Goal: Find specific page/section: Find specific page/section

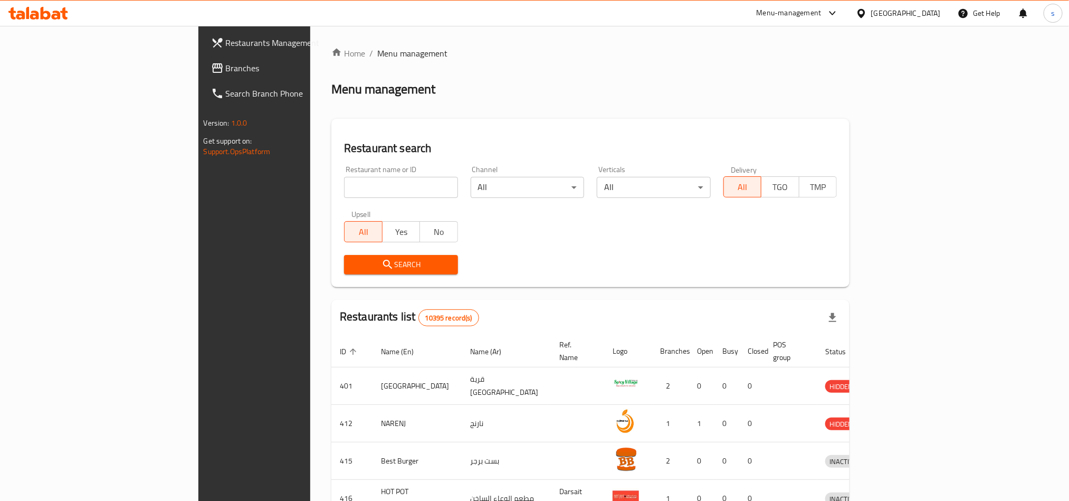
click at [939, 13] on div "[GEOGRAPHIC_DATA]" at bounding box center [906, 13] width 70 height 12
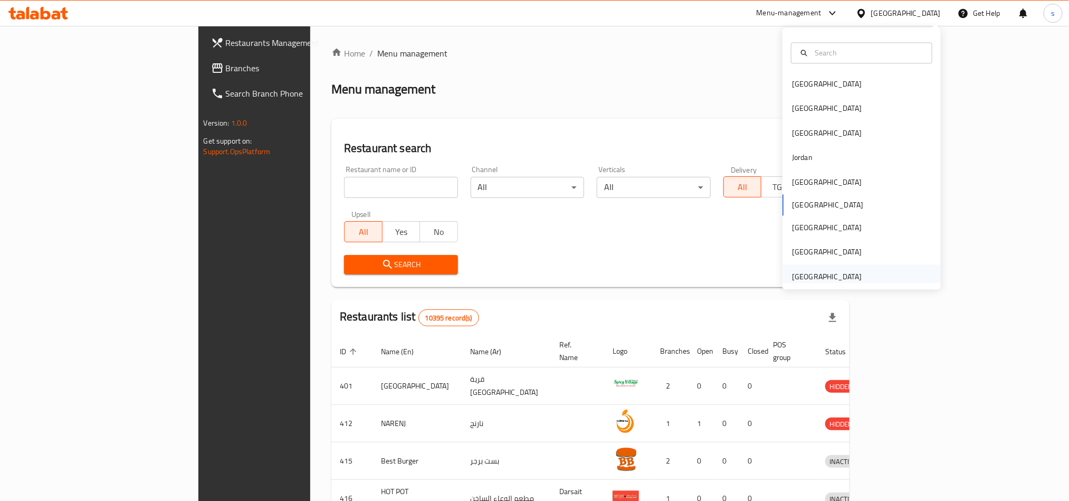
click at [832, 273] on div "[GEOGRAPHIC_DATA]" at bounding box center [827, 277] width 70 height 12
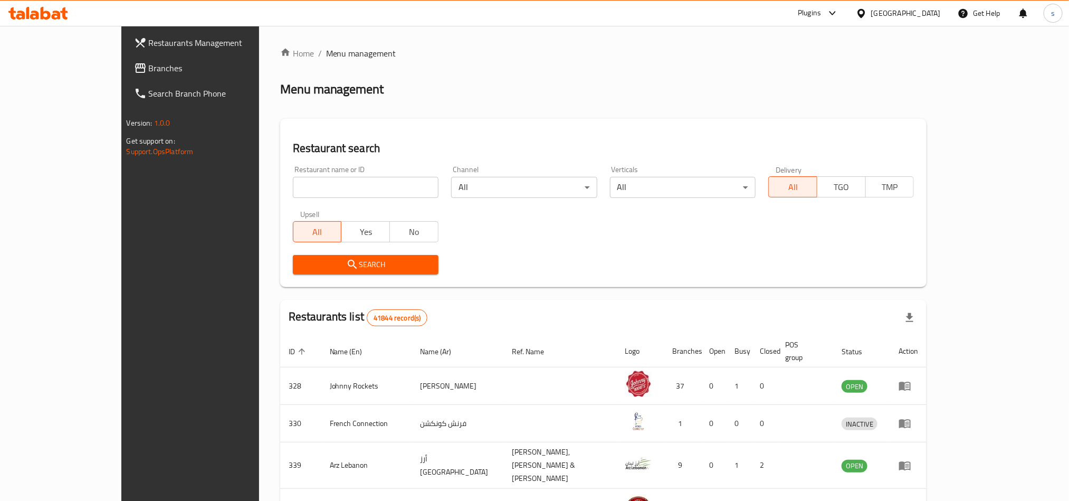
click at [149, 67] on span "Branches" at bounding box center [220, 68] width 142 height 13
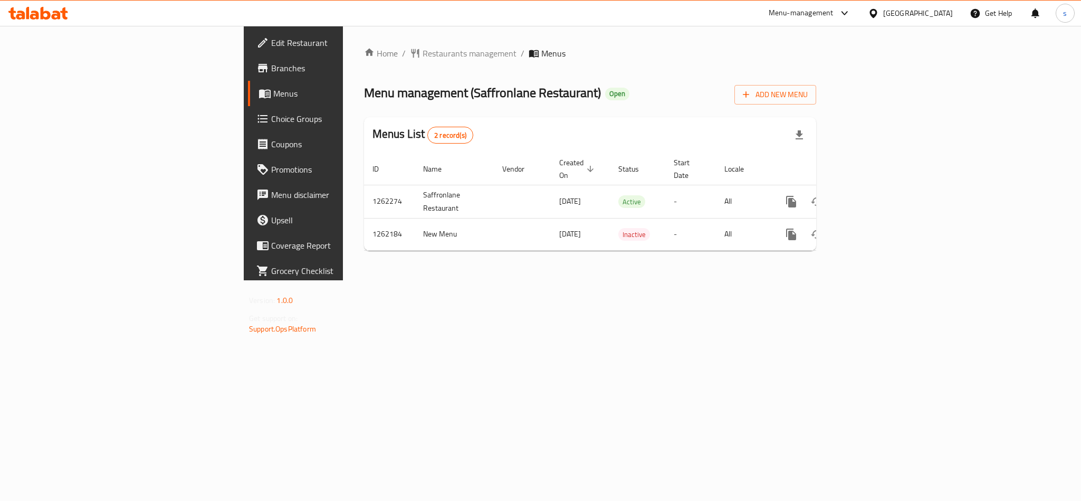
click at [909, 9] on div "[GEOGRAPHIC_DATA]" at bounding box center [918, 13] width 70 height 12
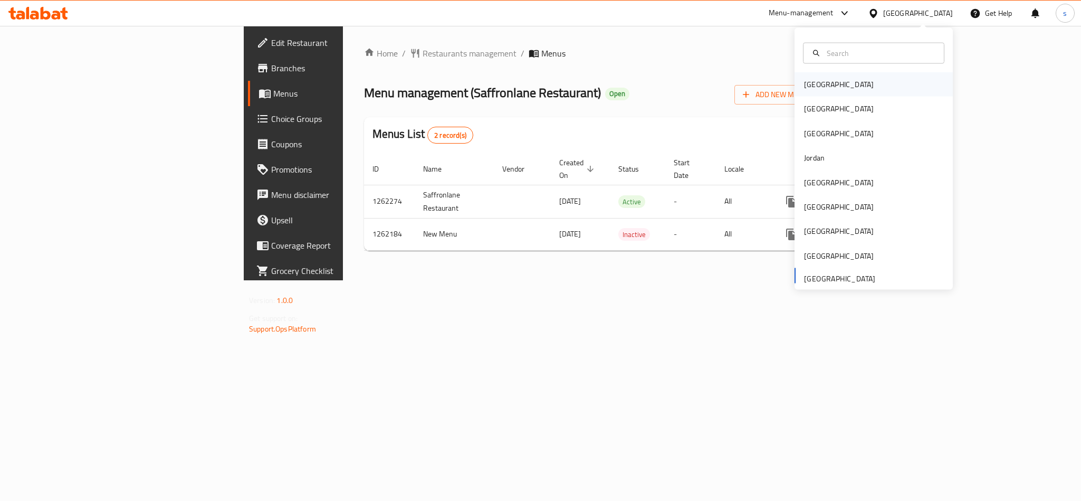
click at [818, 85] on div "Bahrain" at bounding box center [839, 84] width 87 height 24
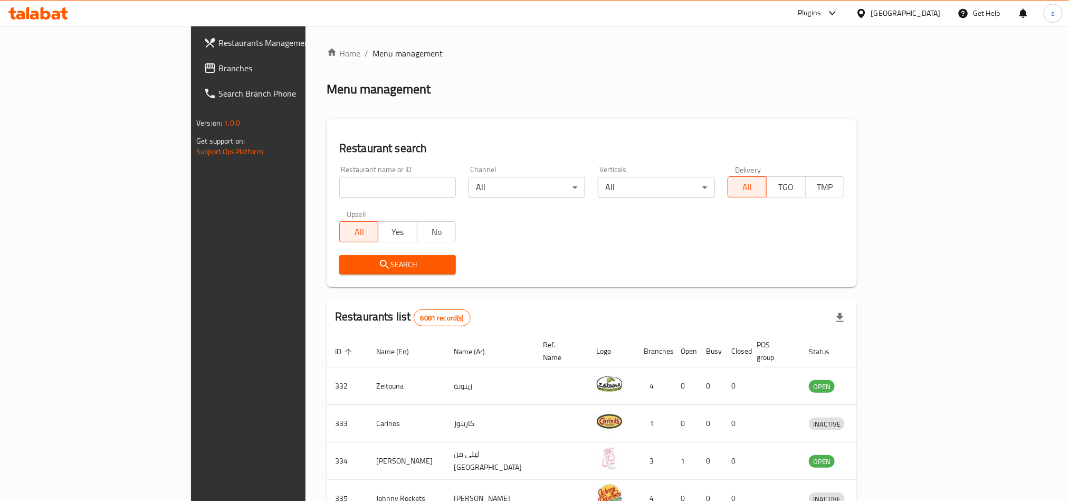
drag, startPoint x: 925, startPoint y: 2, endPoint x: 928, endPoint y: 12, distance: 9.9
click at [925, 2] on div "[GEOGRAPHIC_DATA]" at bounding box center [898, 13] width 102 height 25
click at [933, 12] on div "[GEOGRAPHIC_DATA]" at bounding box center [906, 13] width 70 height 12
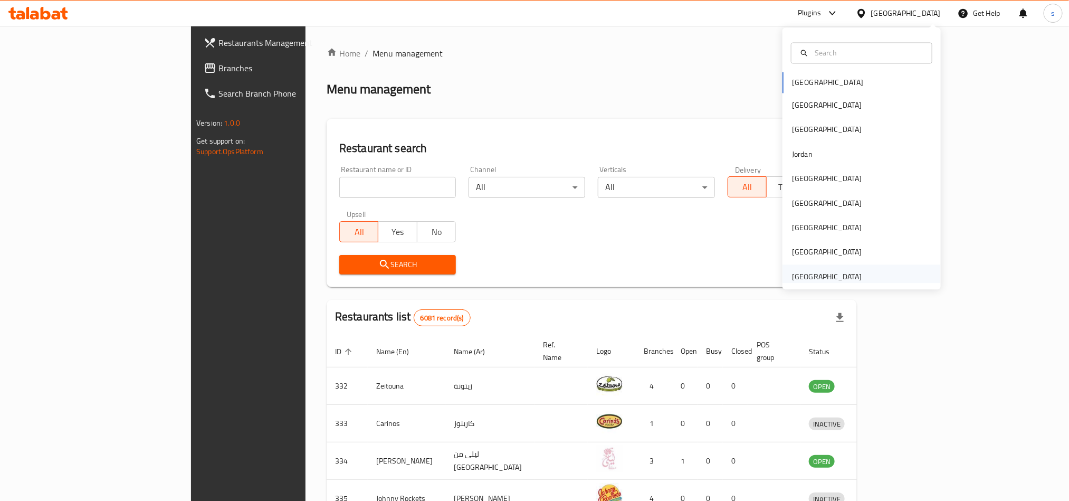
click at [807, 271] on div "[GEOGRAPHIC_DATA]" at bounding box center [827, 277] width 70 height 12
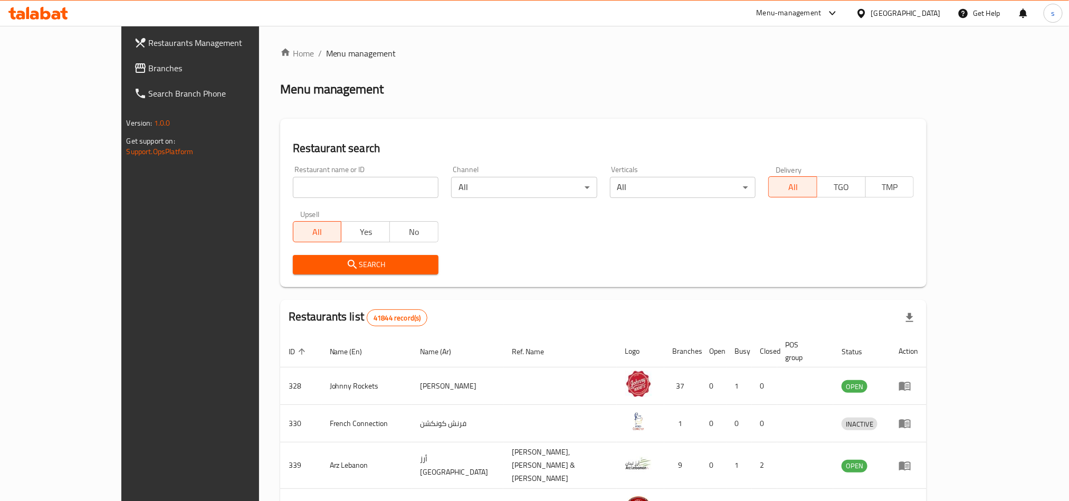
drag, startPoint x: 46, startPoint y: 66, endPoint x: 95, endPoint y: 130, distance: 80.1
click at [149, 66] on span "Branches" at bounding box center [220, 68] width 142 height 13
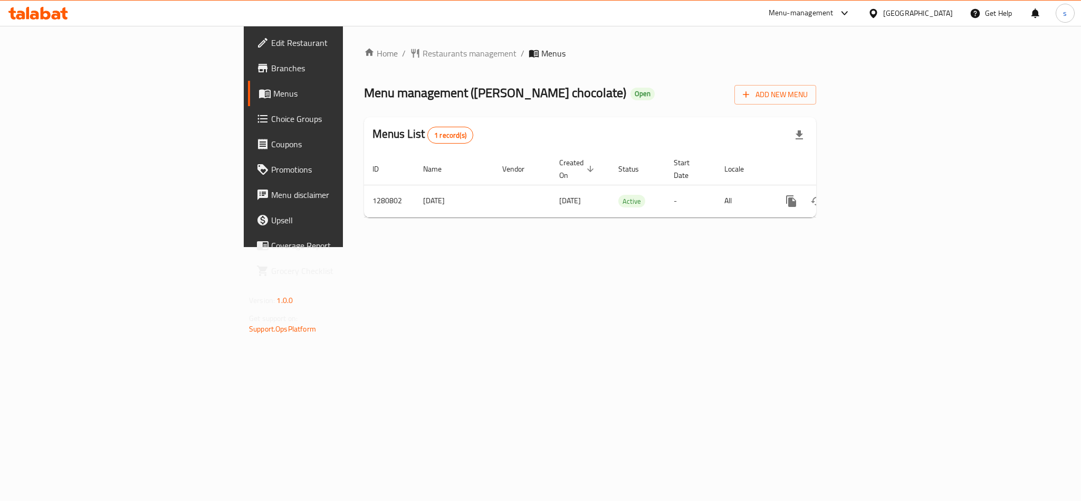
click at [904, 12] on div "[GEOGRAPHIC_DATA]" at bounding box center [918, 13] width 70 height 12
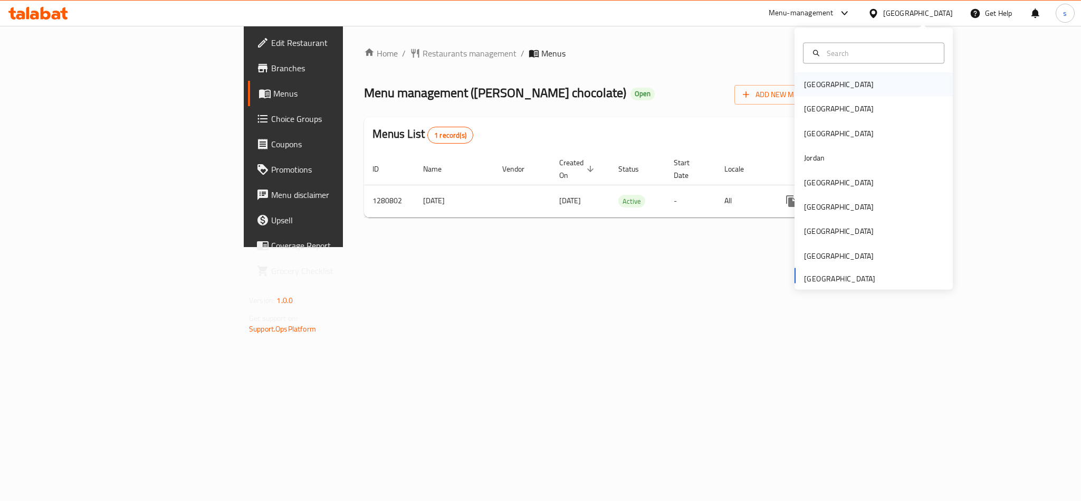
click at [814, 82] on div "Bahrain" at bounding box center [839, 85] width 70 height 12
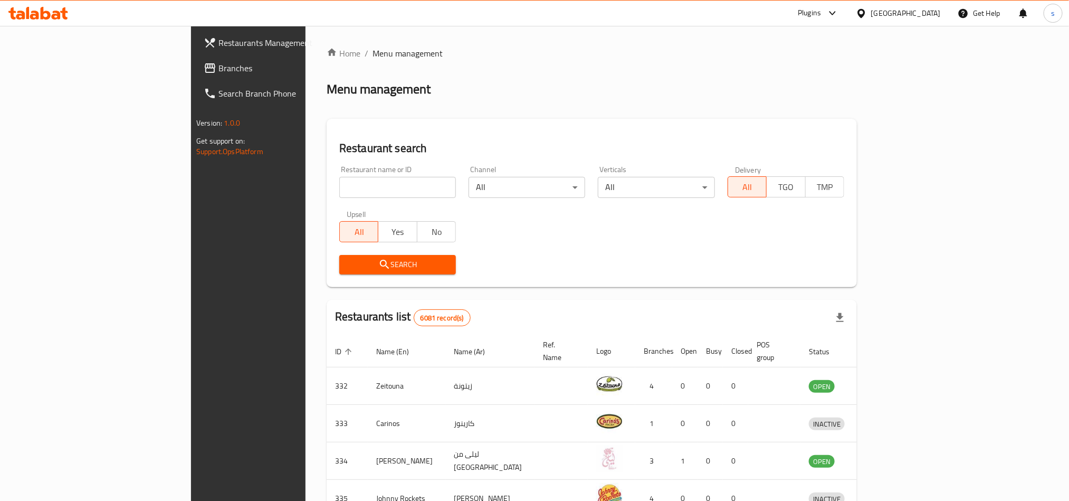
click at [923, 21] on div "[GEOGRAPHIC_DATA]" at bounding box center [898, 13] width 102 height 25
click at [926, 12] on div "[GEOGRAPHIC_DATA]" at bounding box center [906, 13] width 70 height 12
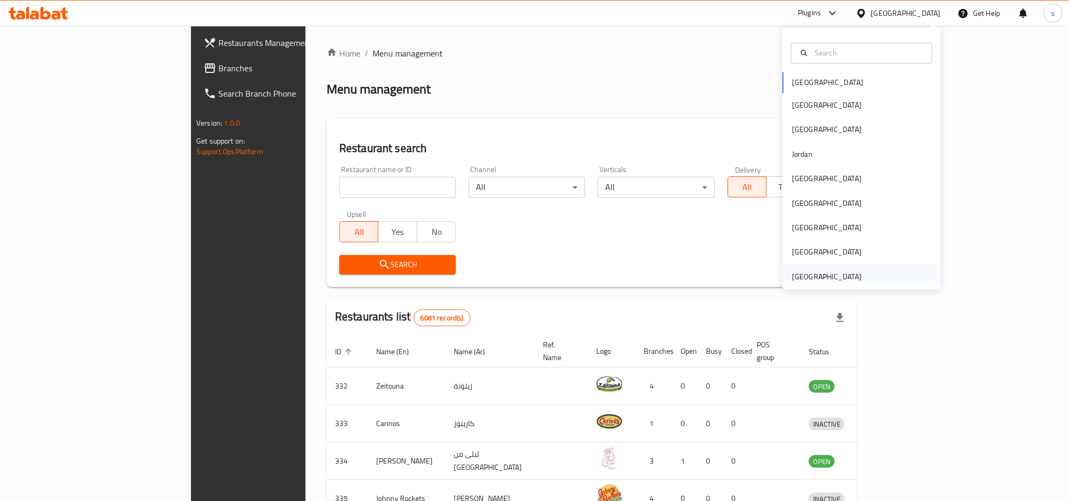
click at [809, 271] on div "[GEOGRAPHIC_DATA]" at bounding box center [827, 277] width 70 height 12
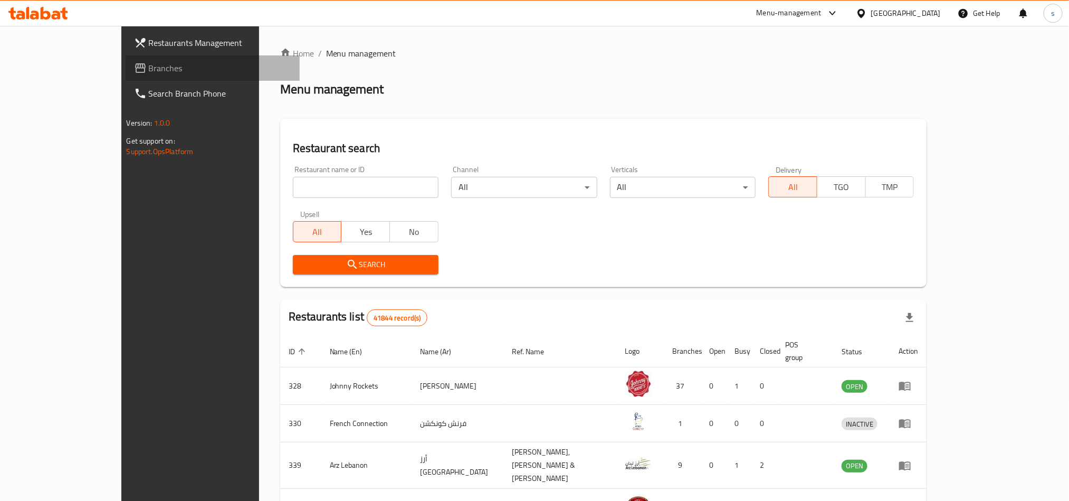
click at [149, 70] on span "Branches" at bounding box center [220, 68] width 142 height 13
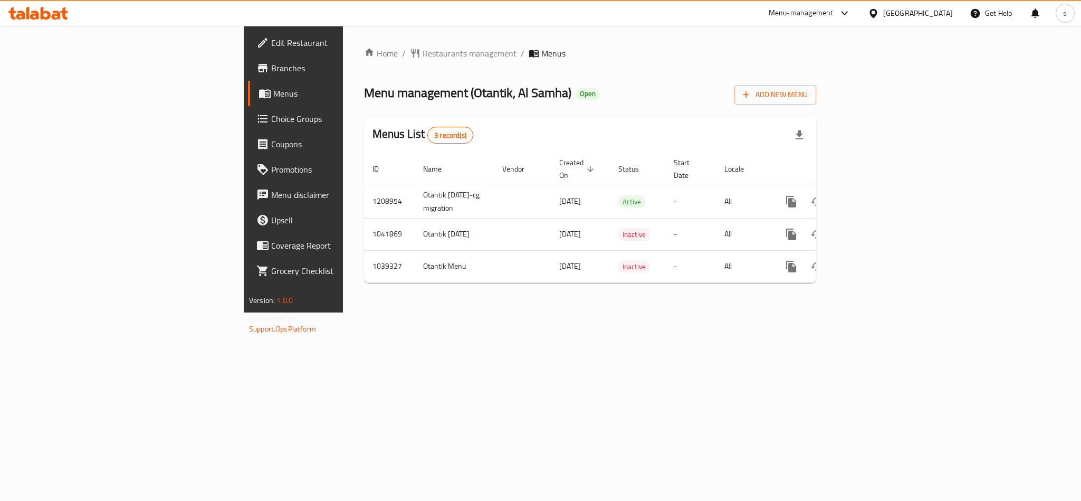
click at [887, 14] on div "[GEOGRAPHIC_DATA]" at bounding box center [918, 13] width 70 height 12
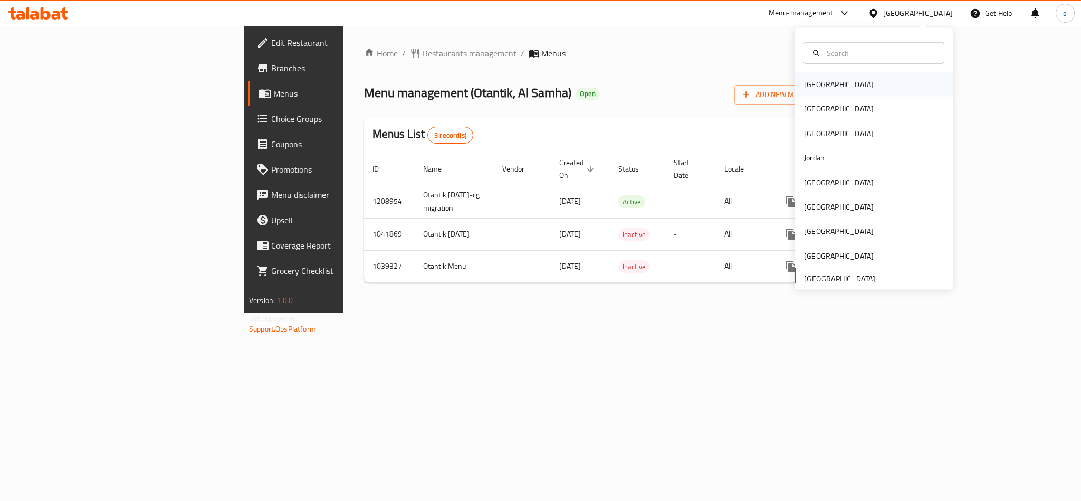
click at [823, 85] on div "[GEOGRAPHIC_DATA]" at bounding box center [839, 84] width 87 height 24
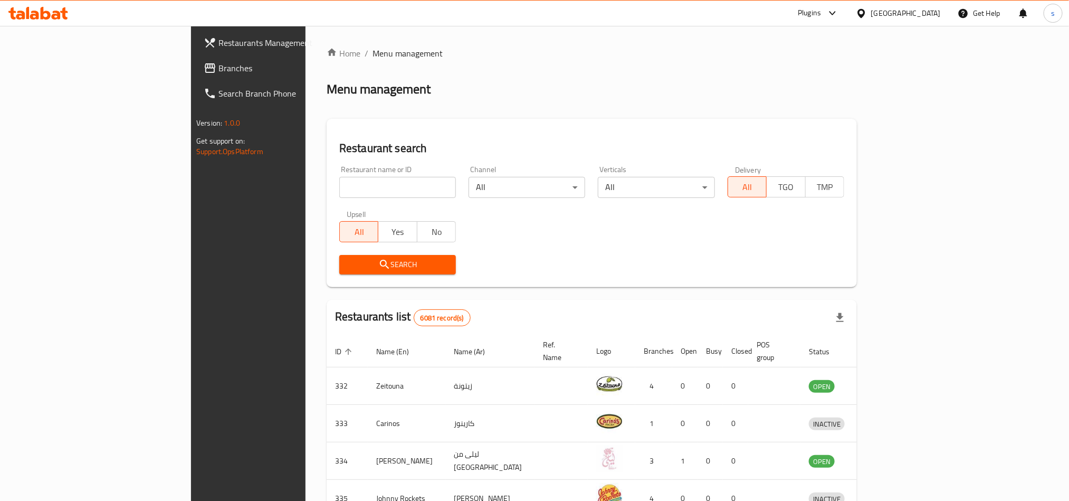
click at [920, 14] on div "[GEOGRAPHIC_DATA]" at bounding box center [906, 13] width 70 height 12
click at [814, 285] on div "Bahrain Egypt Iraq Jordan Kuwait Oman Qatar Saudi Arabia United Arab Emirates" at bounding box center [862, 159] width 158 height 262
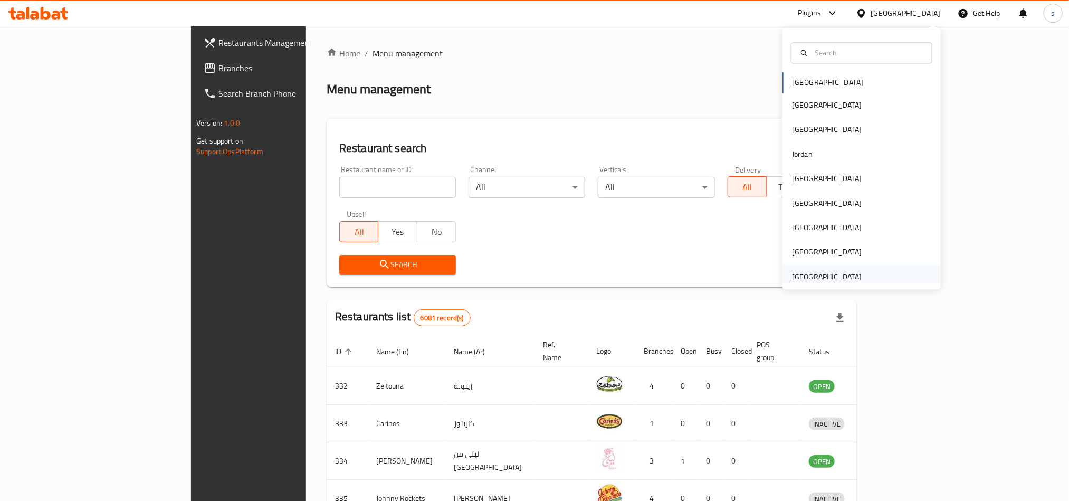
click at [816, 274] on div "[GEOGRAPHIC_DATA]" at bounding box center [827, 277] width 70 height 12
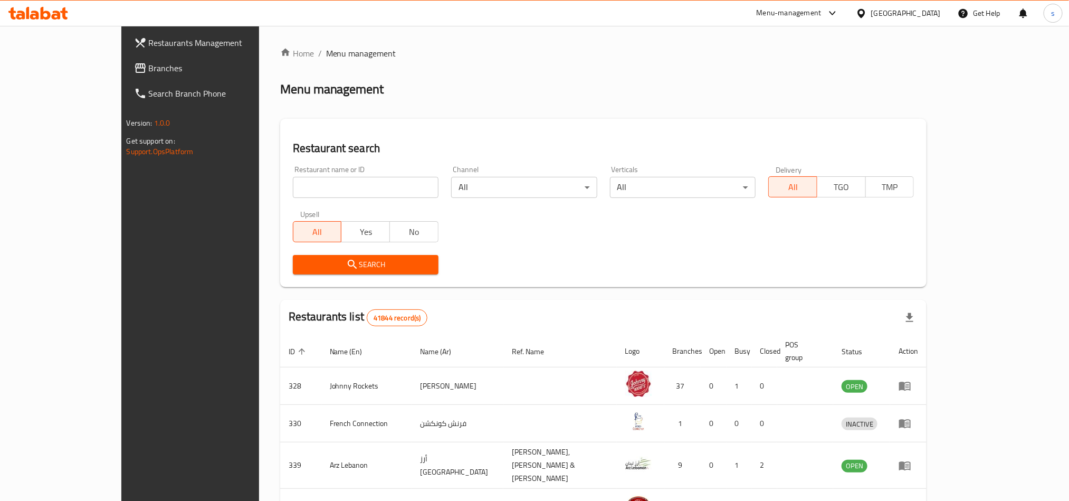
click at [149, 73] on span "Branches" at bounding box center [220, 68] width 142 height 13
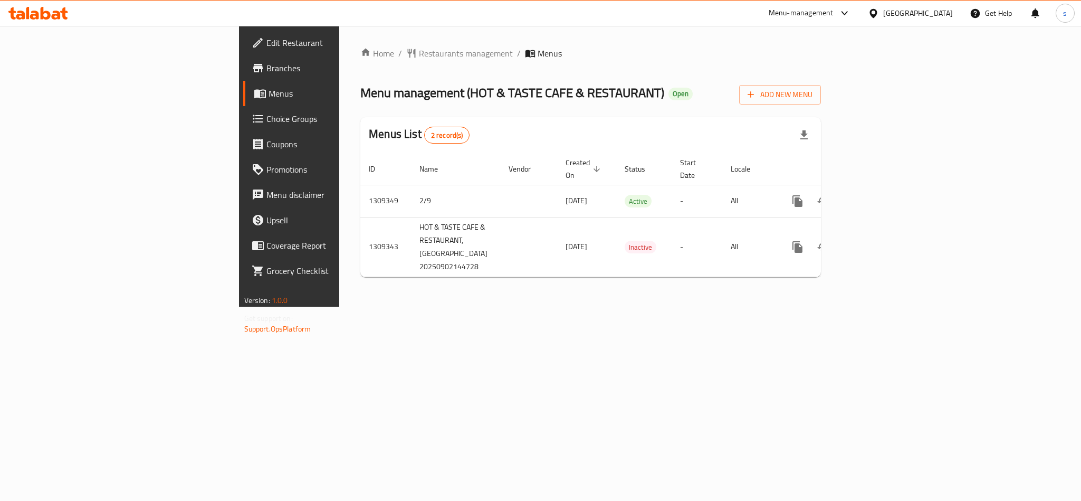
click at [930, 13] on div "[GEOGRAPHIC_DATA]" at bounding box center [918, 13] width 70 height 12
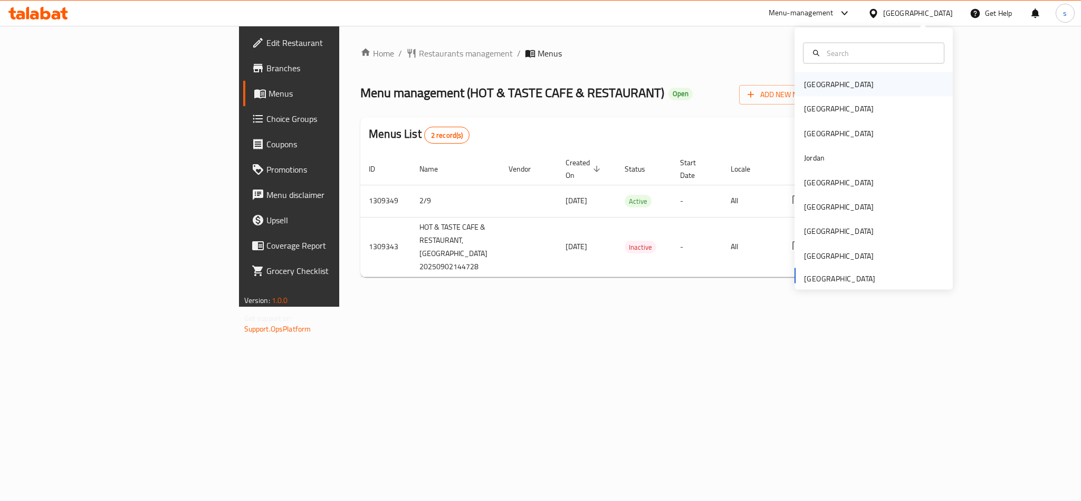
click at [804, 81] on div "[GEOGRAPHIC_DATA]" at bounding box center [839, 85] width 70 height 12
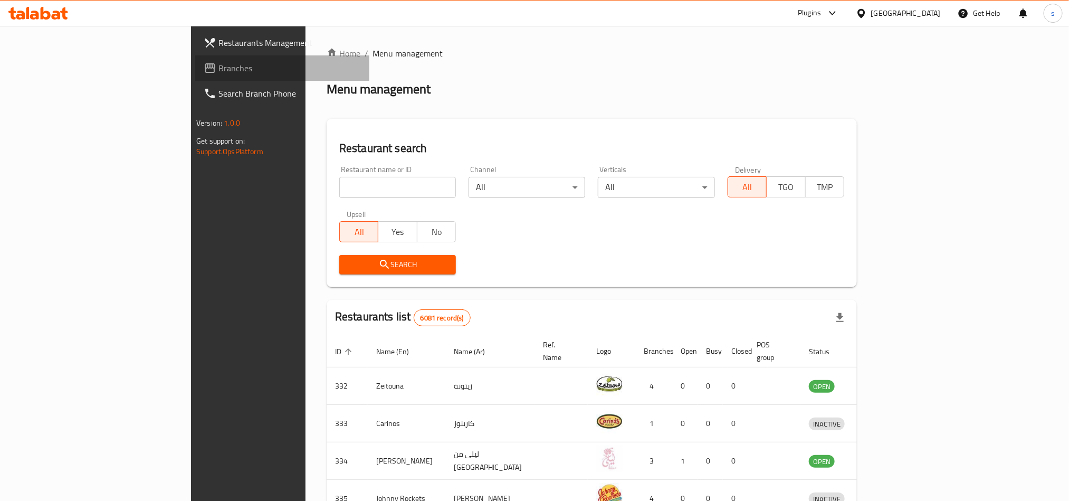
click at [218, 68] on span "Branches" at bounding box center [289, 68] width 142 height 13
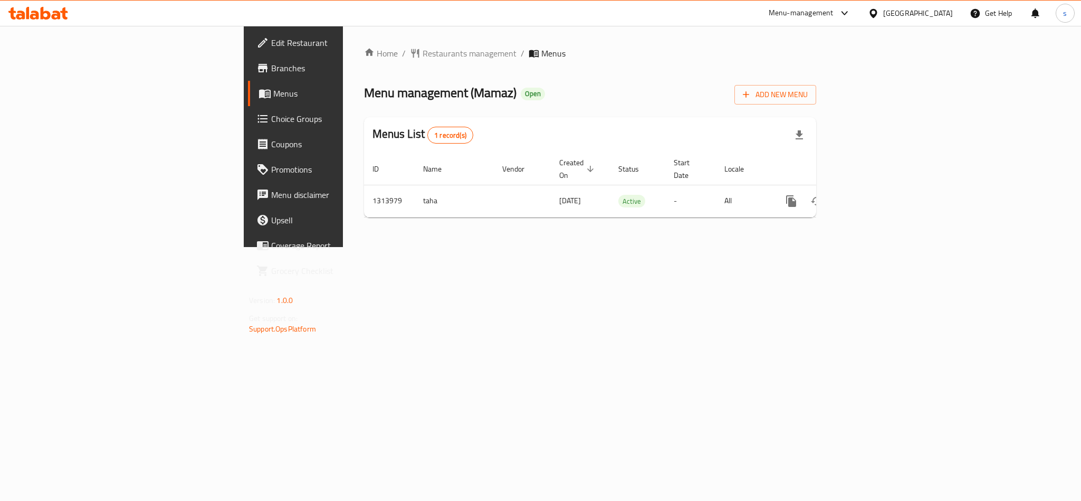
click at [953, 9] on div "[GEOGRAPHIC_DATA]" at bounding box center [911, 13] width 102 height 25
click at [934, 14] on div "[GEOGRAPHIC_DATA]" at bounding box center [918, 13] width 70 height 12
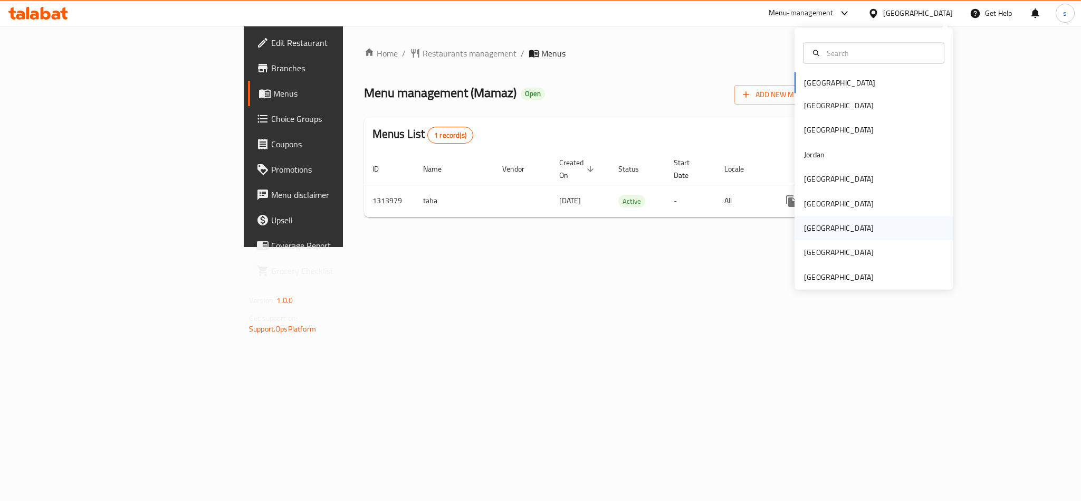
click at [822, 228] on div "[GEOGRAPHIC_DATA]" at bounding box center [874, 228] width 158 height 24
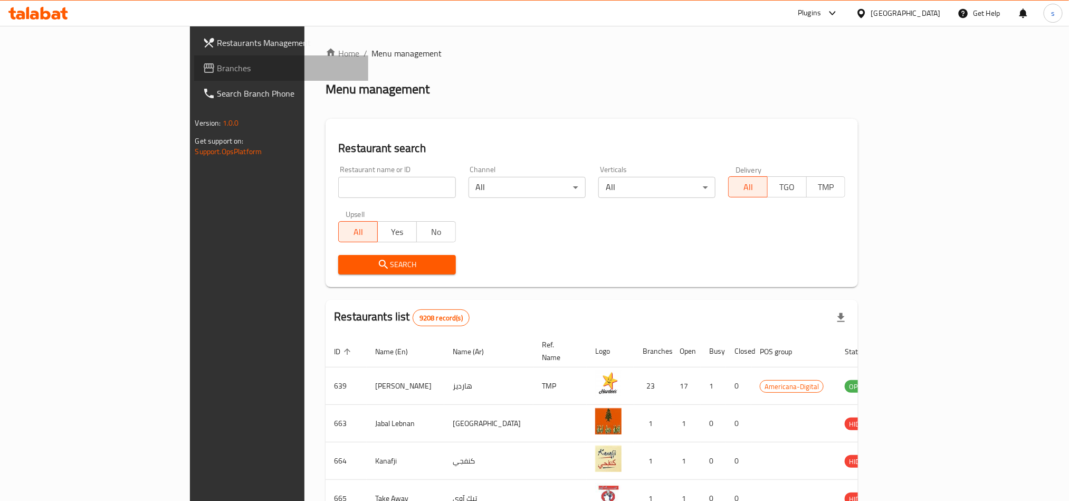
click at [217, 67] on span "Branches" at bounding box center [288, 68] width 142 height 13
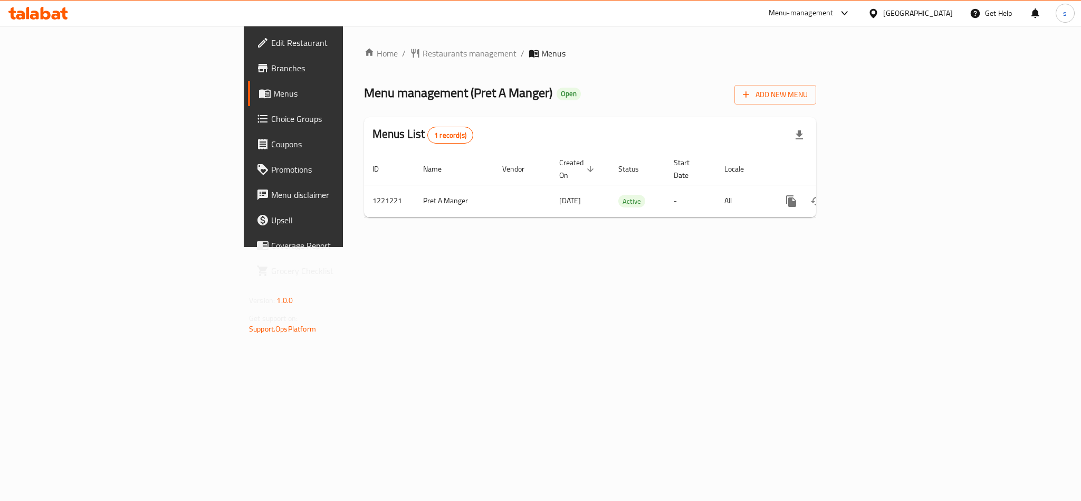
click at [948, 11] on div "[GEOGRAPHIC_DATA]" at bounding box center [918, 13] width 70 height 12
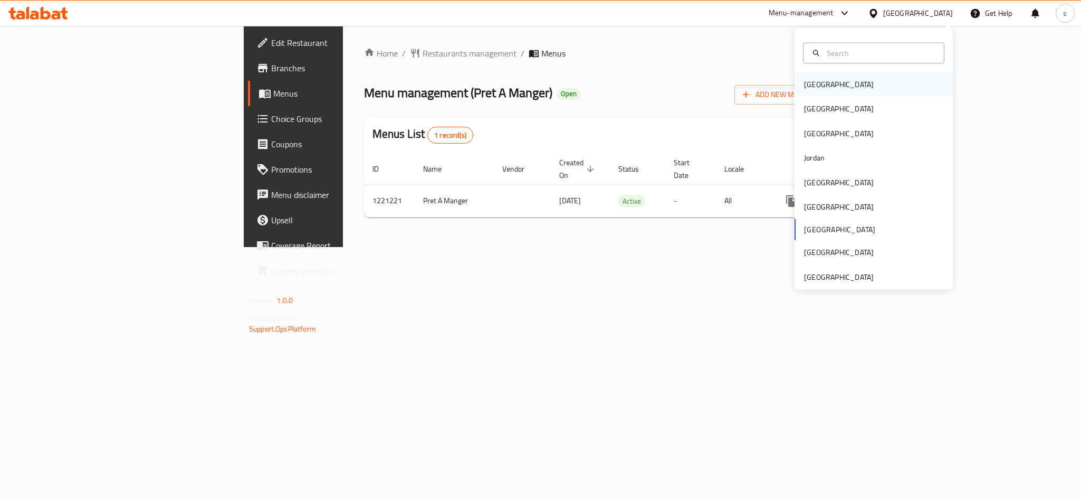
click at [811, 92] on div "[GEOGRAPHIC_DATA]" at bounding box center [839, 84] width 87 height 24
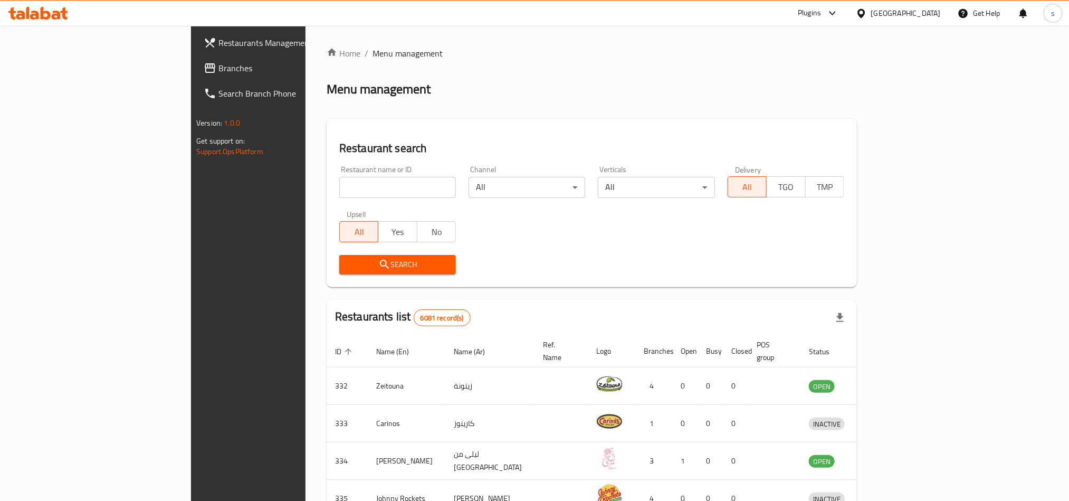
click at [940, 14] on div "[GEOGRAPHIC_DATA]" at bounding box center [906, 13] width 70 height 12
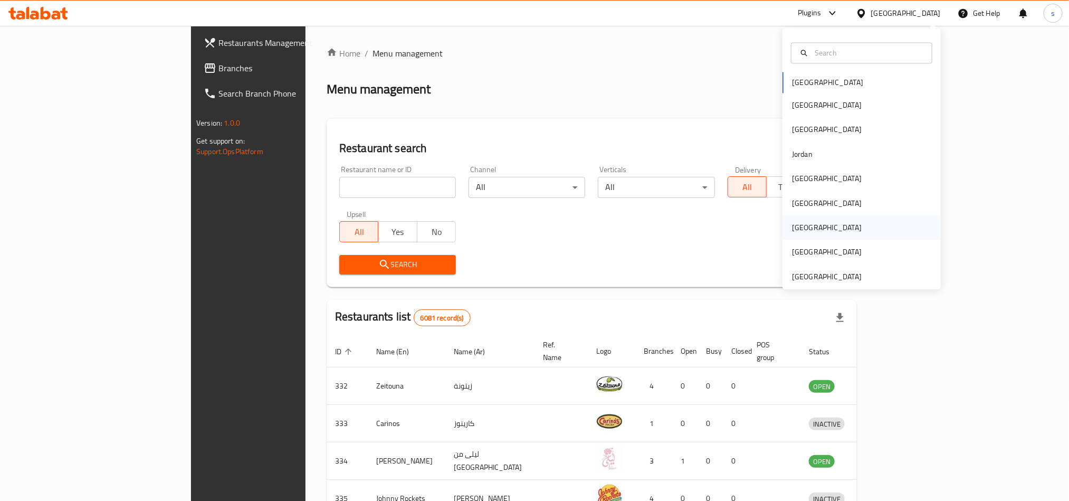
click at [798, 231] on div "[GEOGRAPHIC_DATA]" at bounding box center [827, 228] width 70 height 12
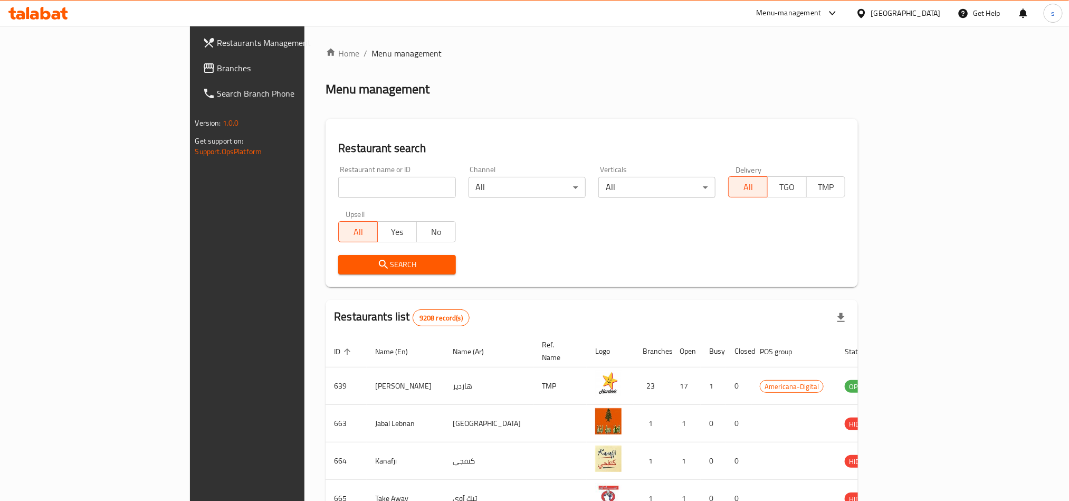
click at [217, 72] on span "Branches" at bounding box center [288, 68] width 142 height 13
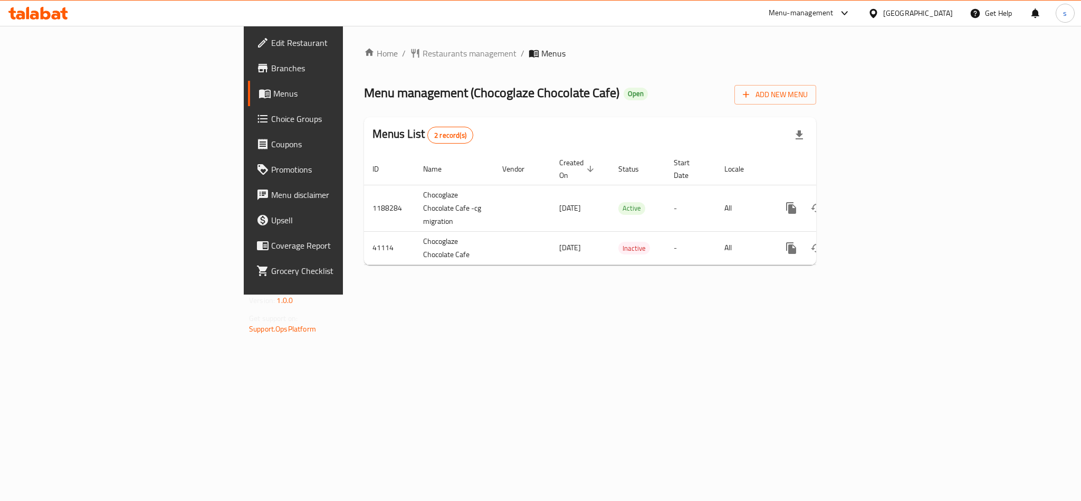
click at [934, 11] on div "[GEOGRAPHIC_DATA]" at bounding box center [918, 13] width 70 height 12
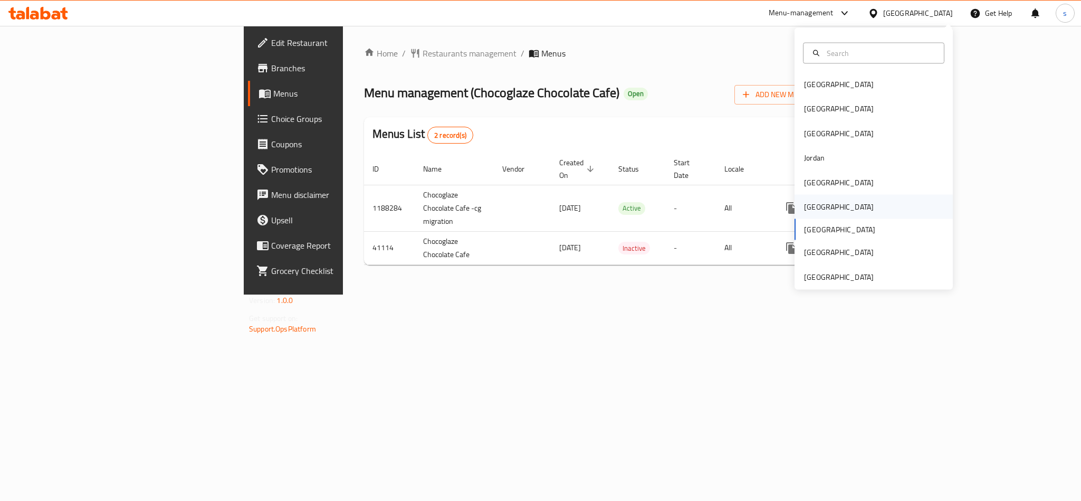
click at [804, 204] on div "[GEOGRAPHIC_DATA]" at bounding box center [839, 207] width 70 height 12
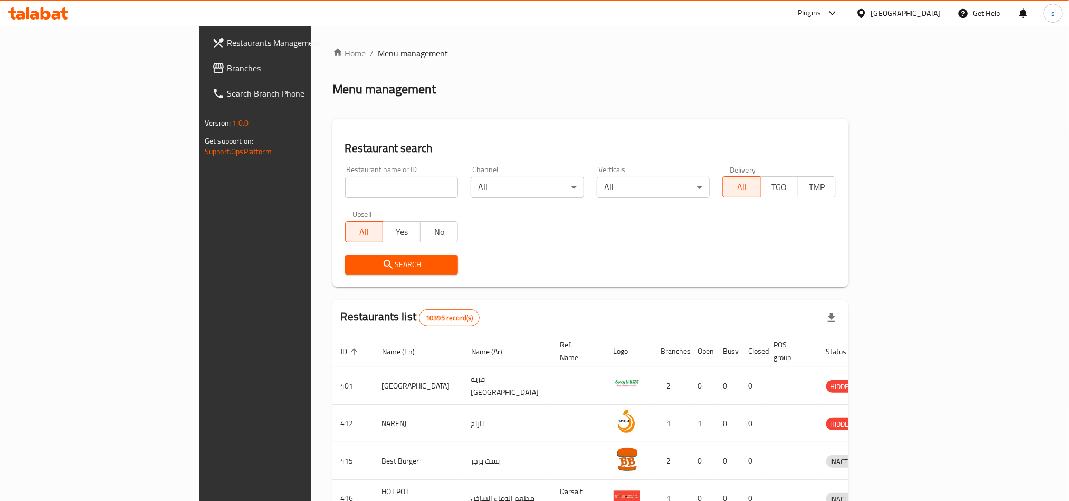
click at [212, 71] on span at bounding box center [219, 68] width 15 height 13
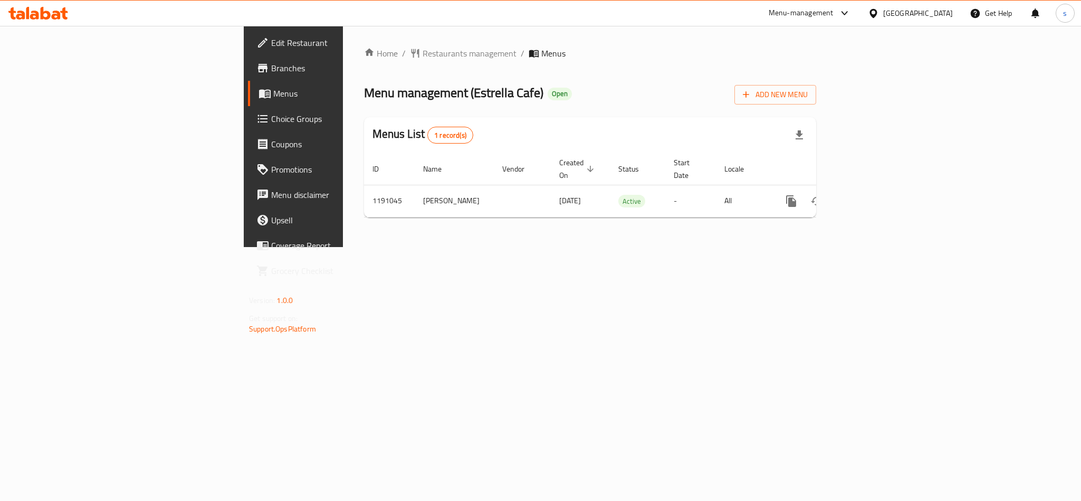
click at [940, 10] on div "[GEOGRAPHIC_DATA]" at bounding box center [918, 13] width 70 height 12
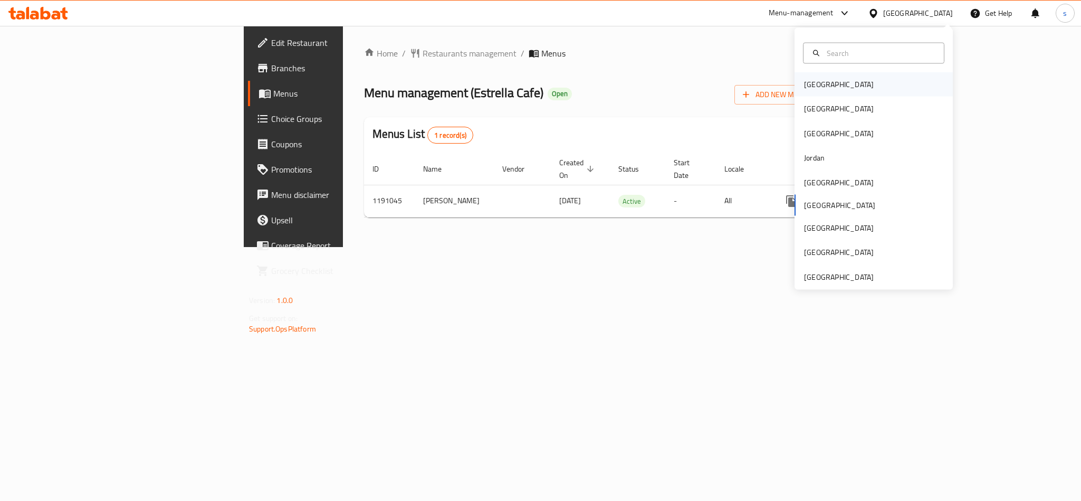
click at [807, 85] on div "[GEOGRAPHIC_DATA]" at bounding box center [839, 85] width 70 height 12
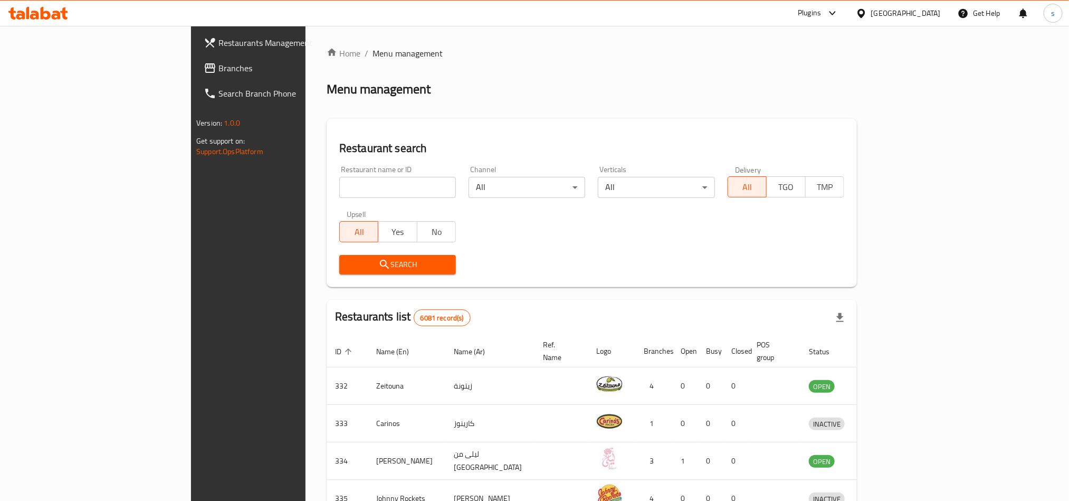
click at [218, 66] on span "Branches" at bounding box center [289, 68] width 142 height 13
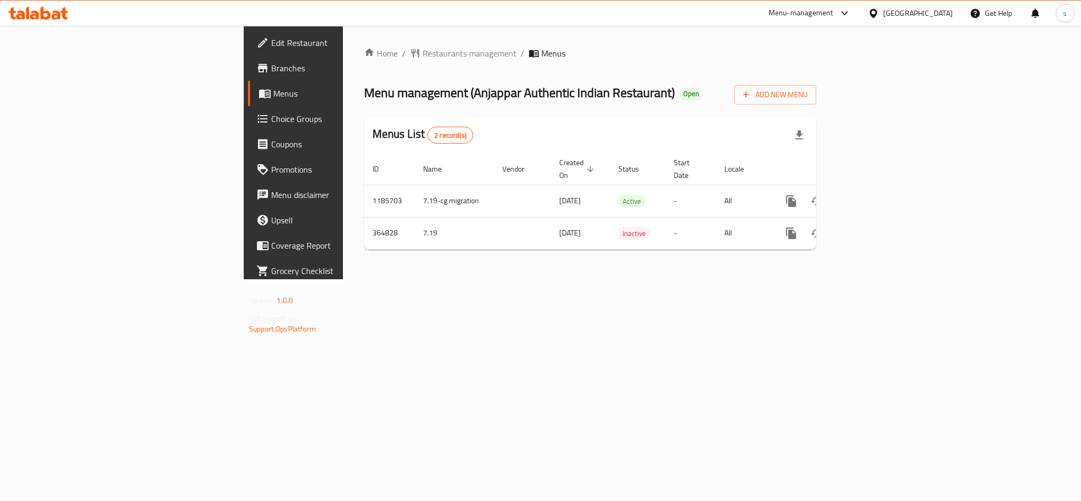
click at [936, 13] on div "[GEOGRAPHIC_DATA]" at bounding box center [918, 13] width 70 height 12
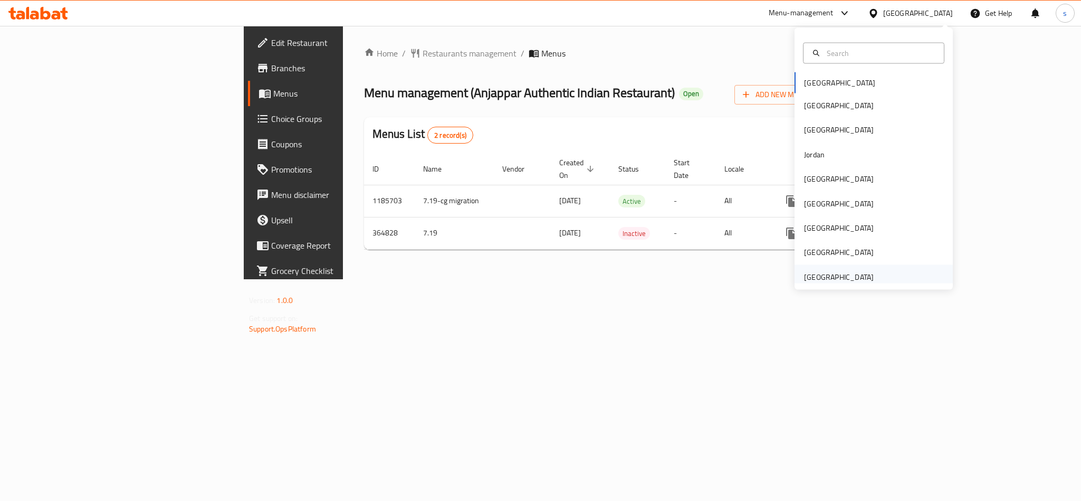
click at [833, 278] on div "[GEOGRAPHIC_DATA]" at bounding box center [839, 277] width 70 height 12
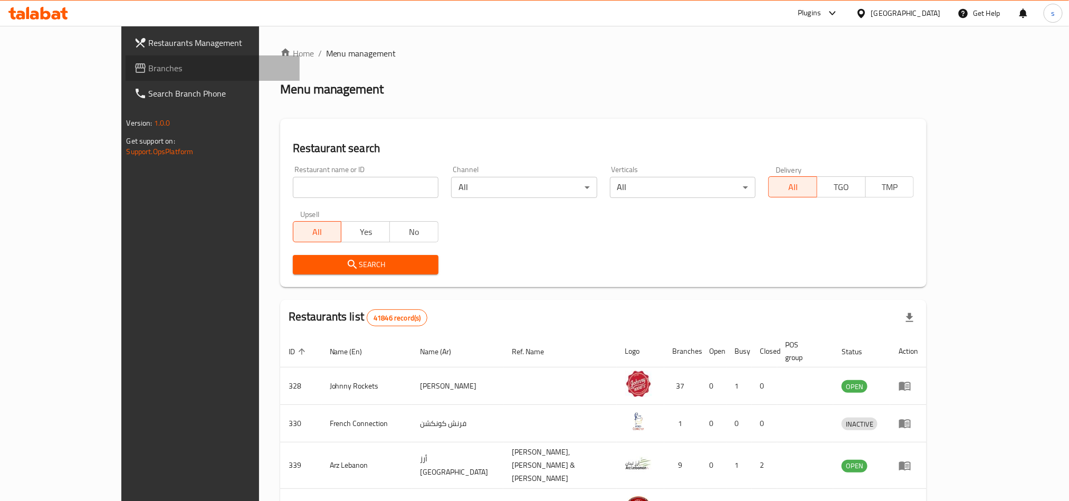
click at [149, 65] on span "Branches" at bounding box center [220, 68] width 142 height 13
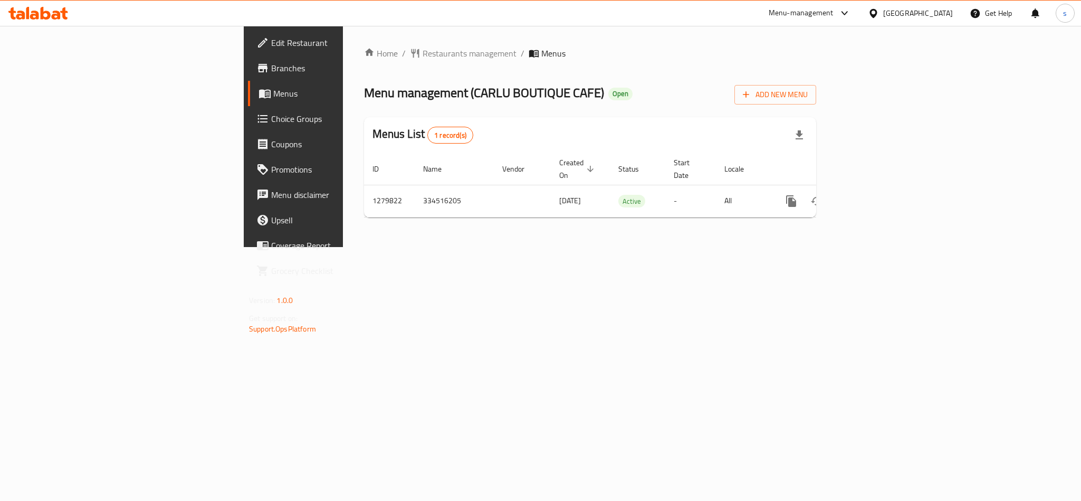
click at [895, 6] on div "[GEOGRAPHIC_DATA]" at bounding box center [911, 13] width 102 height 25
click at [915, 6] on div "[GEOGRAPHIC_DATA]" at bounding box center [911, 13] width 102 height 25
click at [922, 13] on div "[GEOGRAPHIC_DATA]" at bounding box center [918, 13] width 70 height 12
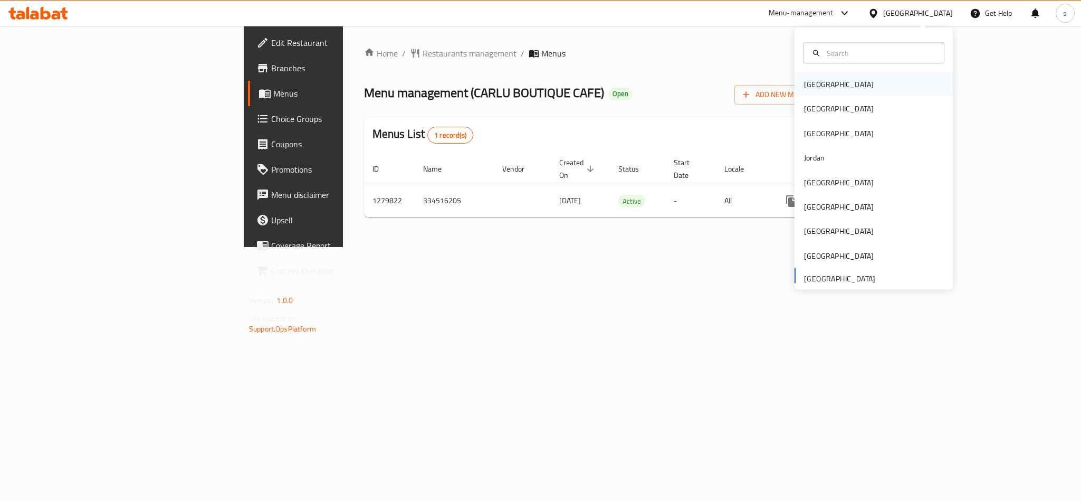
click at [814, 88] on div "[GEOGRAPHIC_DATA]" at bounding box center [839, 85] width 70 height 12
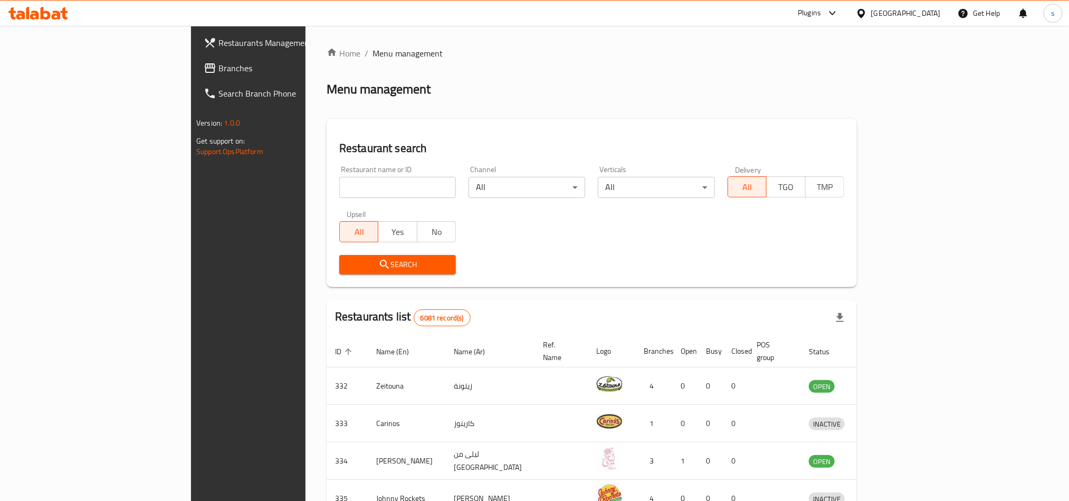
click at [929, 8] on div "[GEOGRAPHIC_DATA]" at bounding box center [906, 13] width 70 height 12
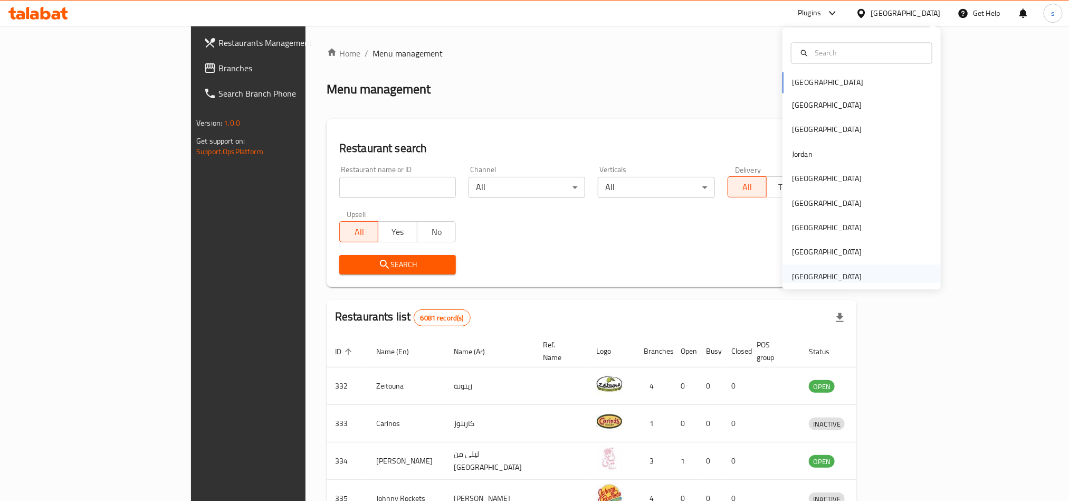
click at [827, 276] on div "[GEOGRAPHIC_DATA]" at bounding box center [827, 277] width 70 height 12
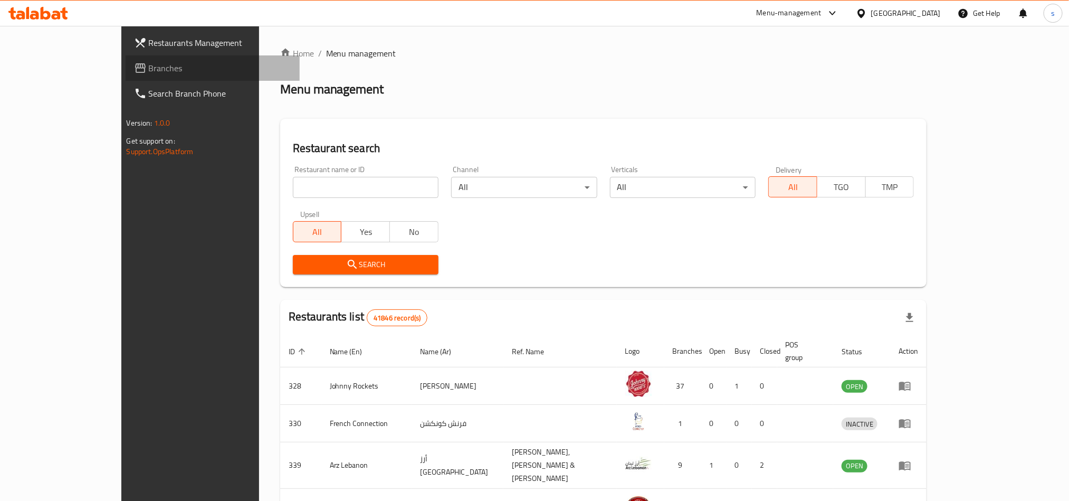
click at [149, 70] on span "Branches" at bounding box center [220, 68] width 142 height 13
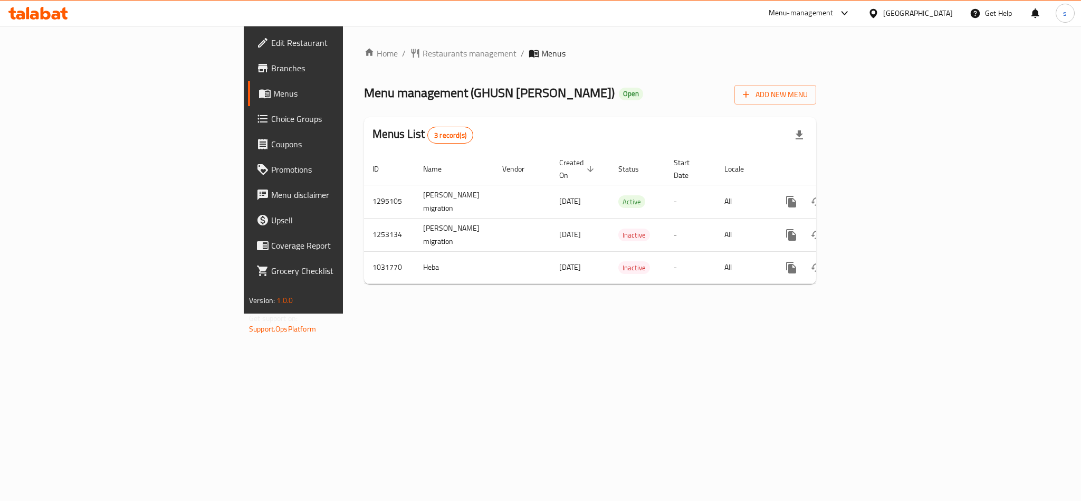
click at [890, 16] on div "[GEOGRAPHIC_DATA]" at bounding box center [918, 13] width 70 height 12
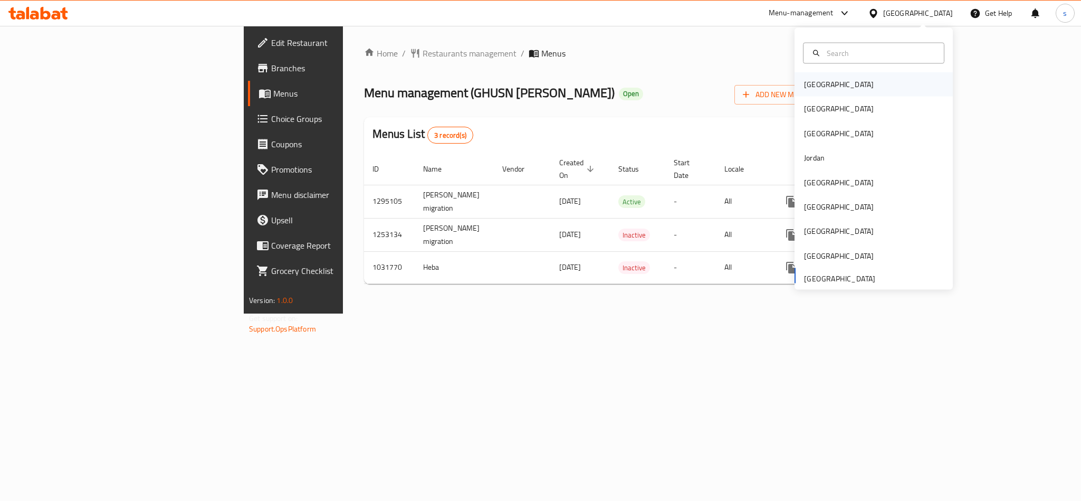
click at [804, 84] on div "[GEOGRAPHIC_DATA]" at bounding box center [839, 85] width 70 height 12
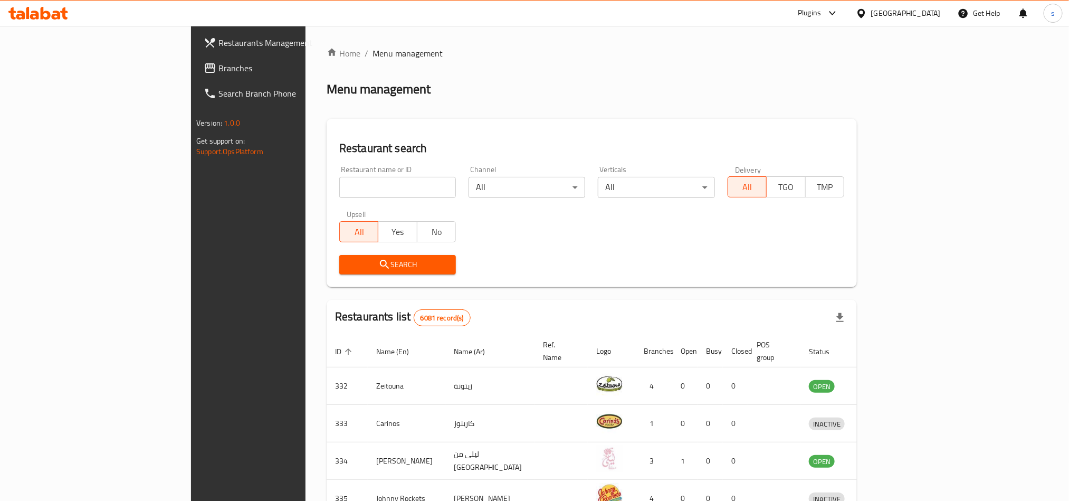
click at [926, 16] on div "[GEOGRAPHIC_DATA]" at bounding box center [906, 13] width 70 height 12
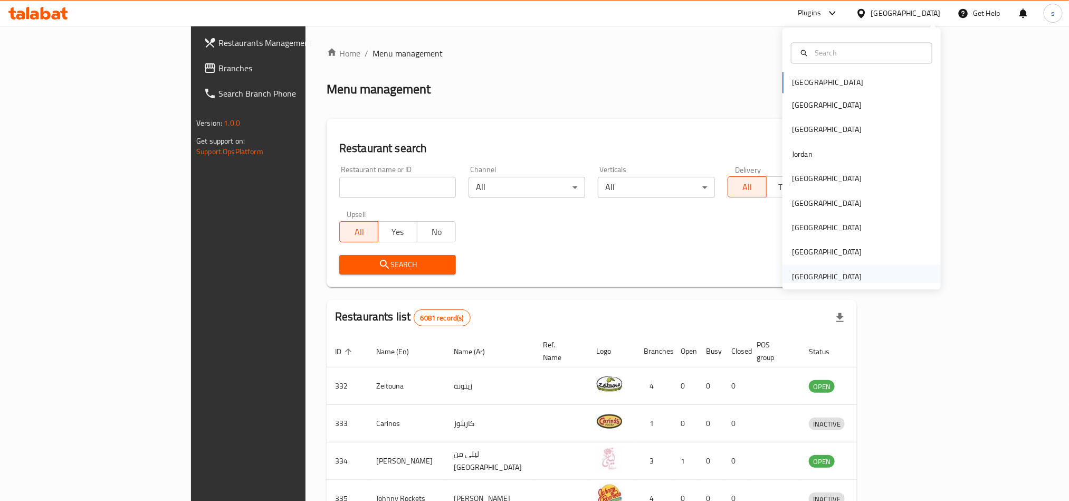
click at [811, 279] on div "[GEOGRAPHIC_DATA]" at bounding box center [827, 277] width 70 height 12
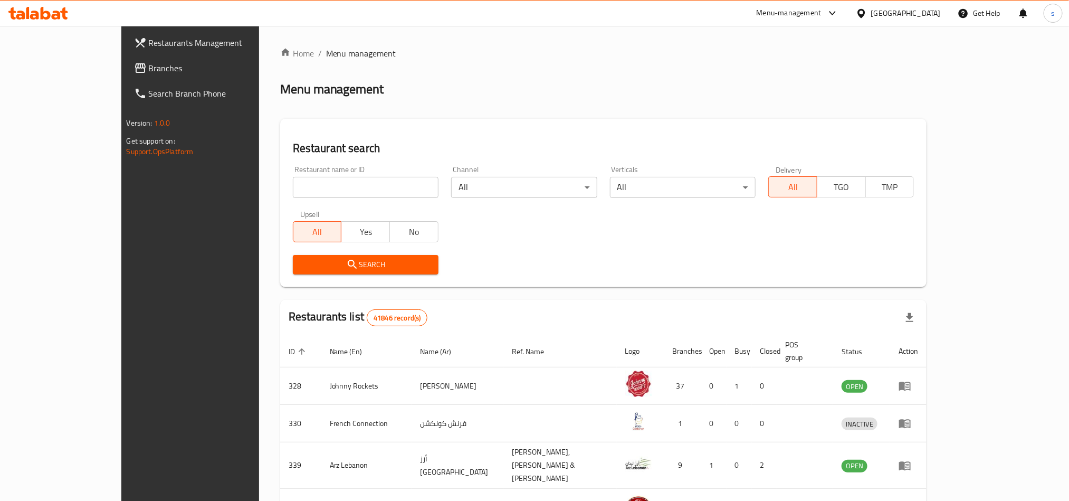
click at [149, 70] on span "Branches" at bounding box center [220, 68] width 142 height 13
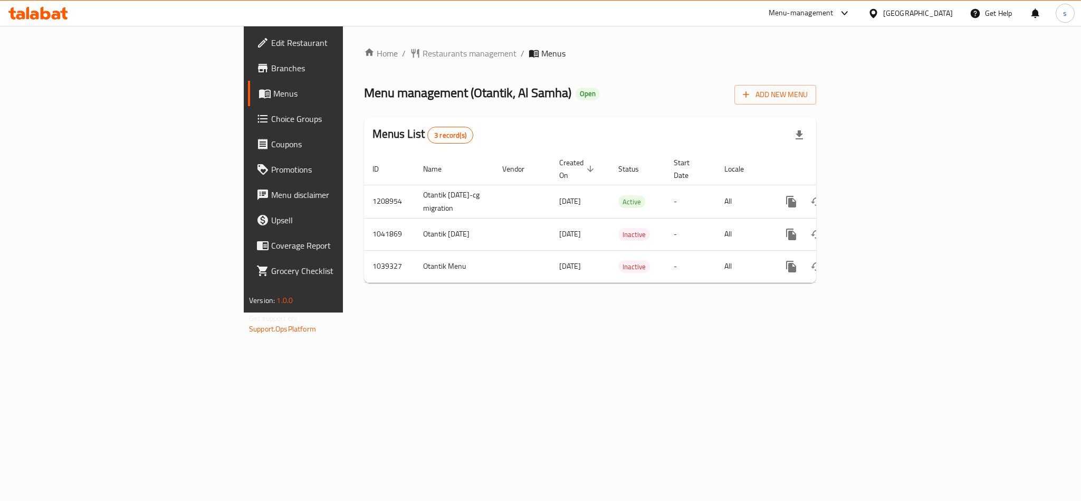
click at [942, 9] on div "[GEOGRAPHIC_DATA]" at bounding box center [918, 13] width 70 height 12
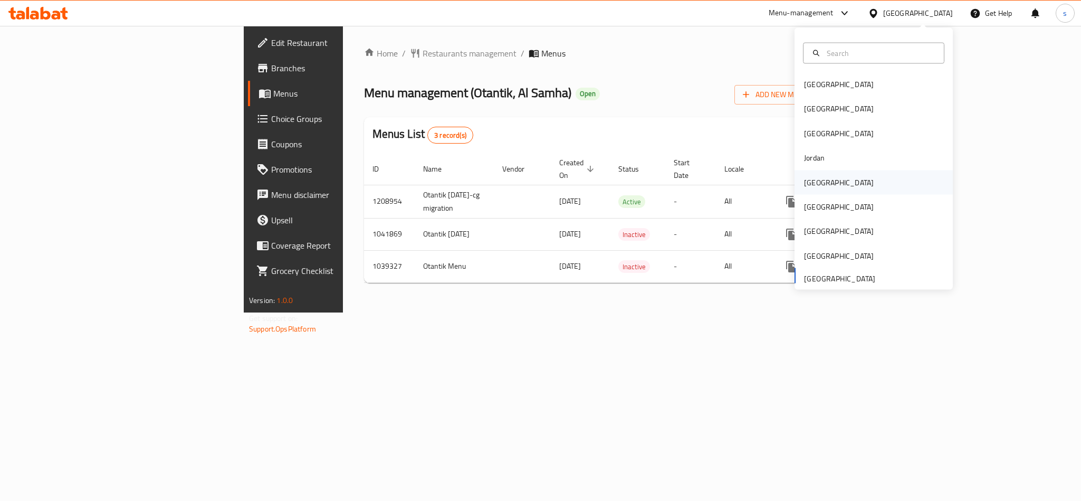
click at [804, 183] on div "[GEOGRAPHIC_DATA]" at bounding box center [839, 182] width 70 height 12
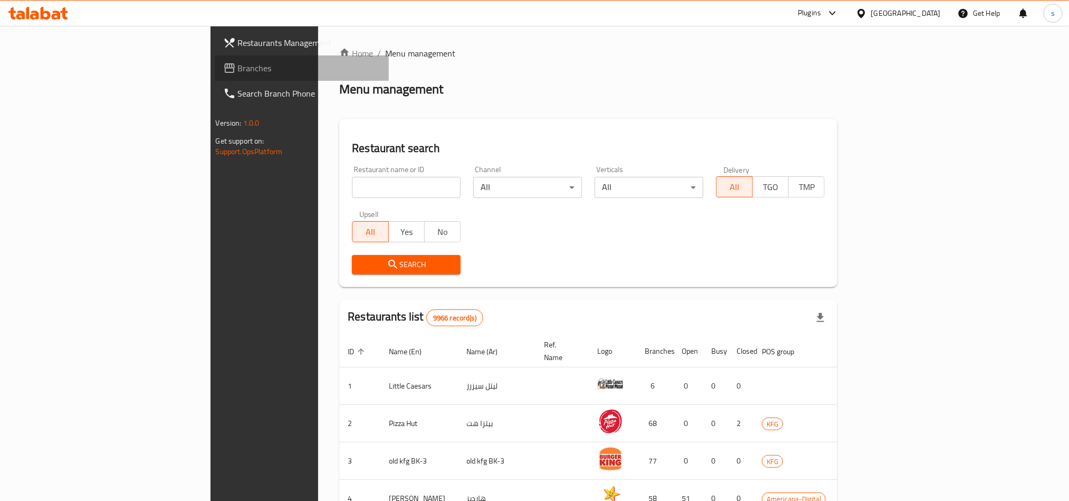
click at [223, 71] on span at bounding box center [230, 68] width 15 height 13
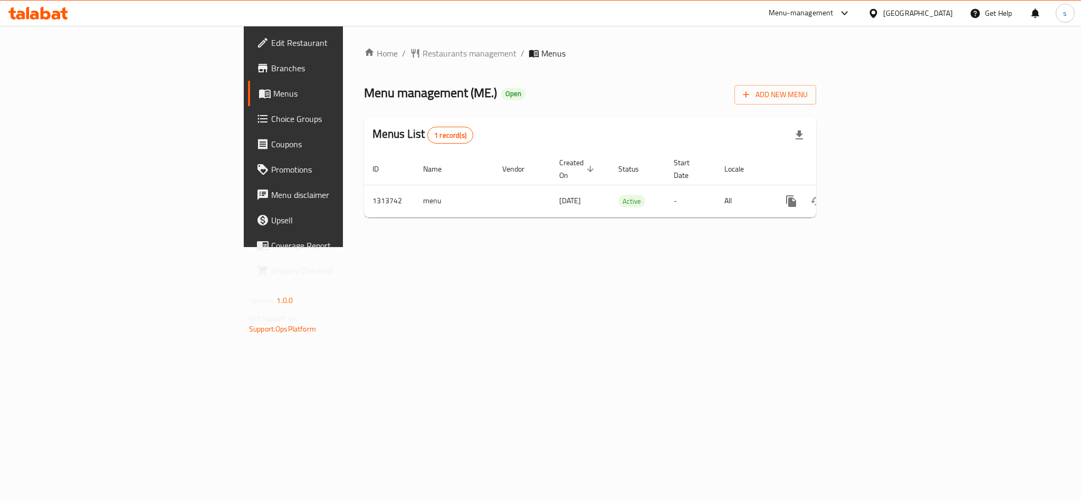
click at [945, 14] on div "[GEOGRAPHIC_DATA]" at bounding box center [918, 13] width 70 height 12
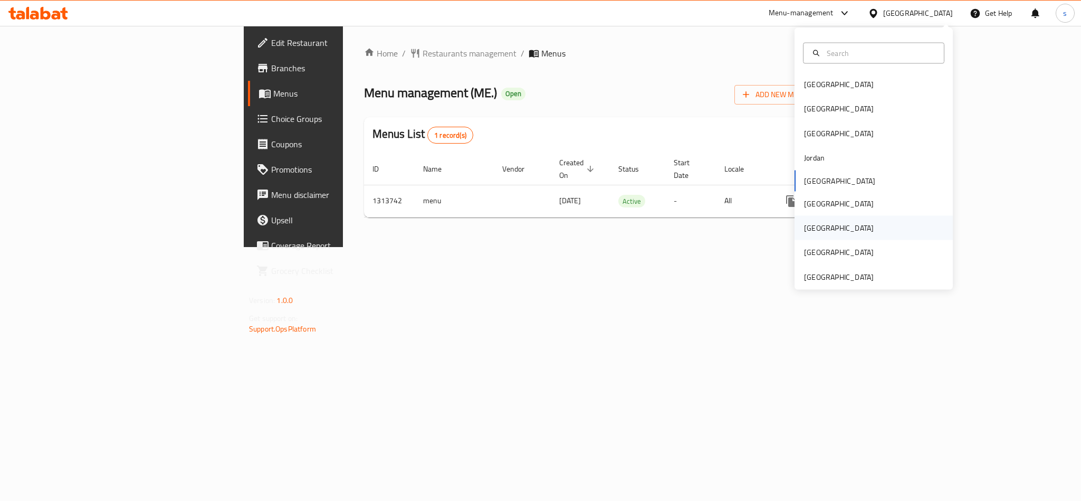
click at [796, 227] on div "[GEOGRAPHIC_DATA]" at bounding box center [839, 228] width 87 height 24
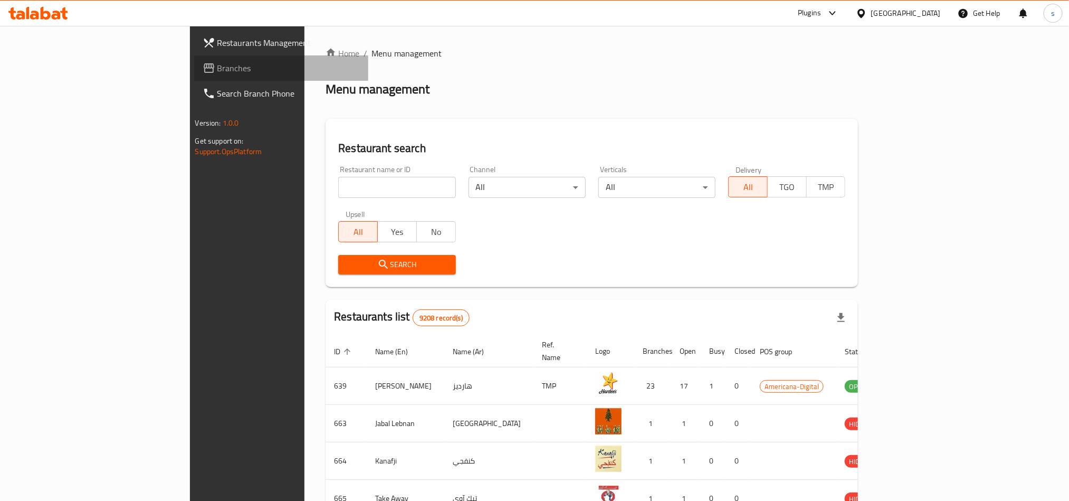
click at [217, 66] on span "Branches" at bounding box center [288, 68] width 142 height 13
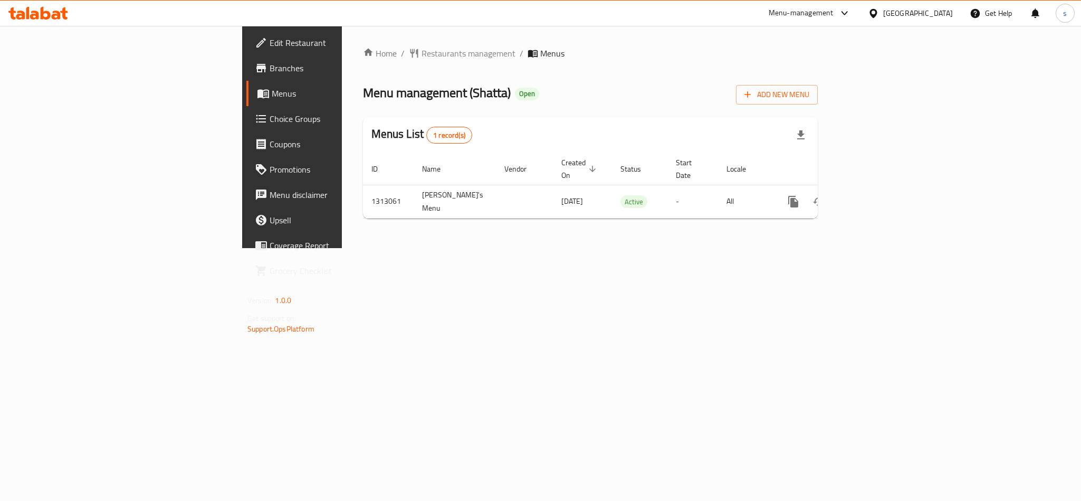
click at [948, 12] on div "[GEOGRAPHIC_DATA]" at bounding box center [918, 13] width 70 height 12
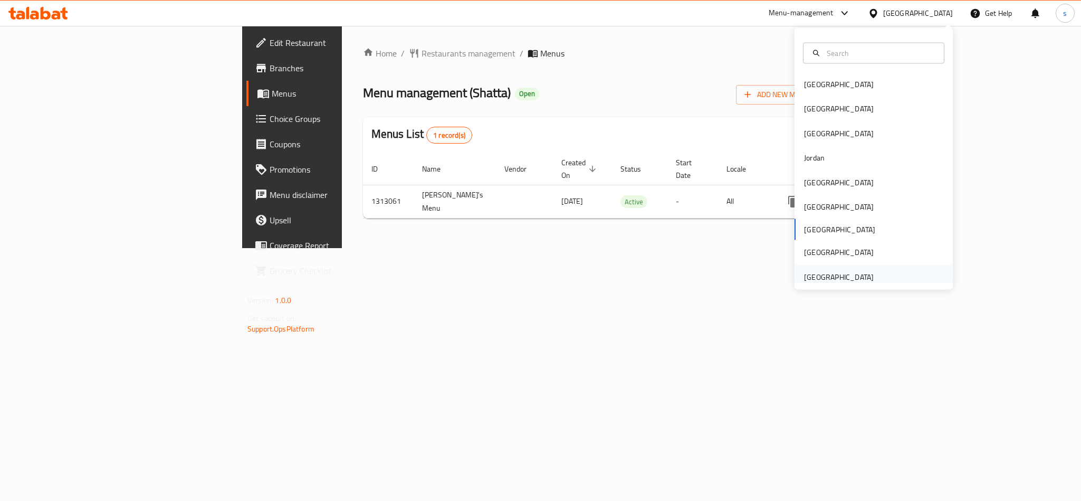
click at [849, 271] on div "[GEOGRAPHIC_DATA]" at bounding box center [839, 277] width 70 height 12
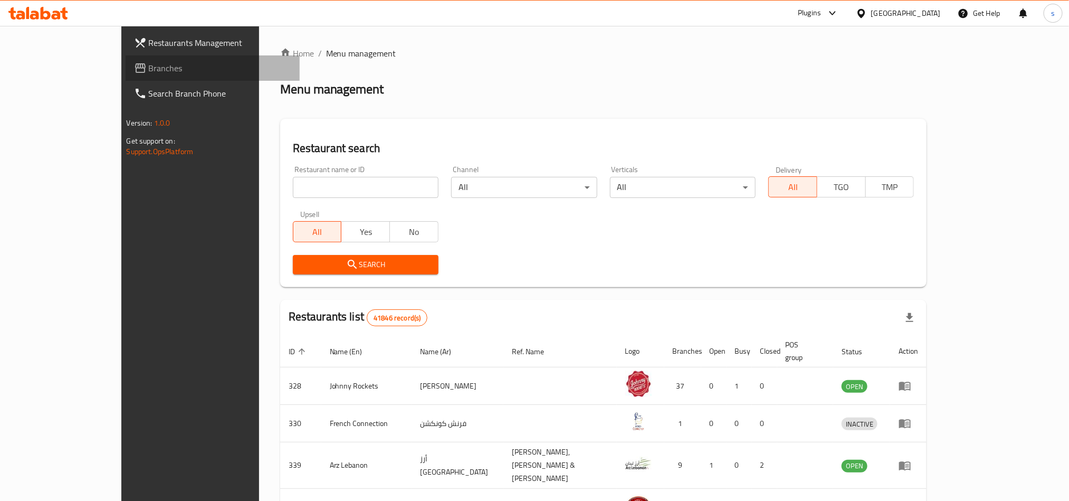
click at [149, 63] on span "Branches" at bounding box center [220, 68] width 142 height 13
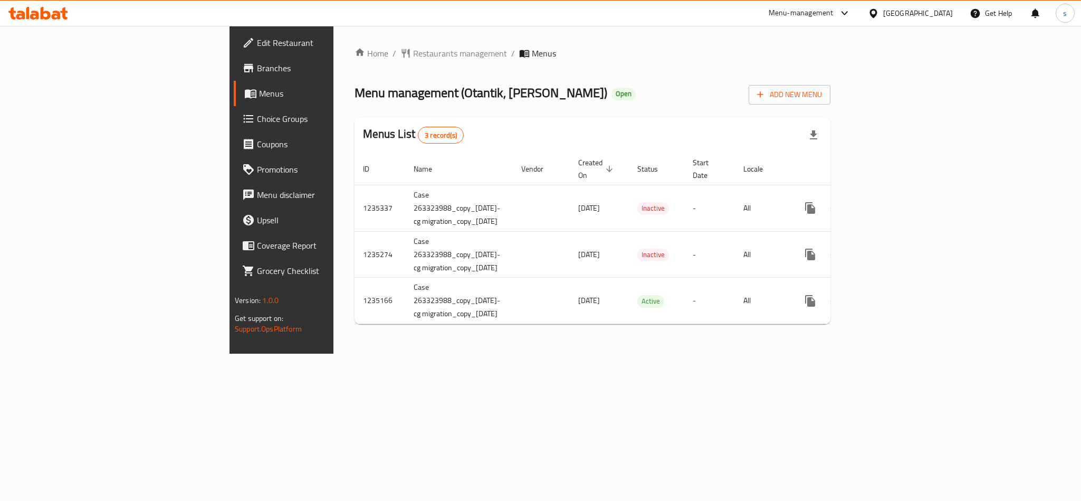
click at [917, 13] on div "[GEOGRAPHIC_DATA]" at bounding box center [918, 13] width 70 height 12
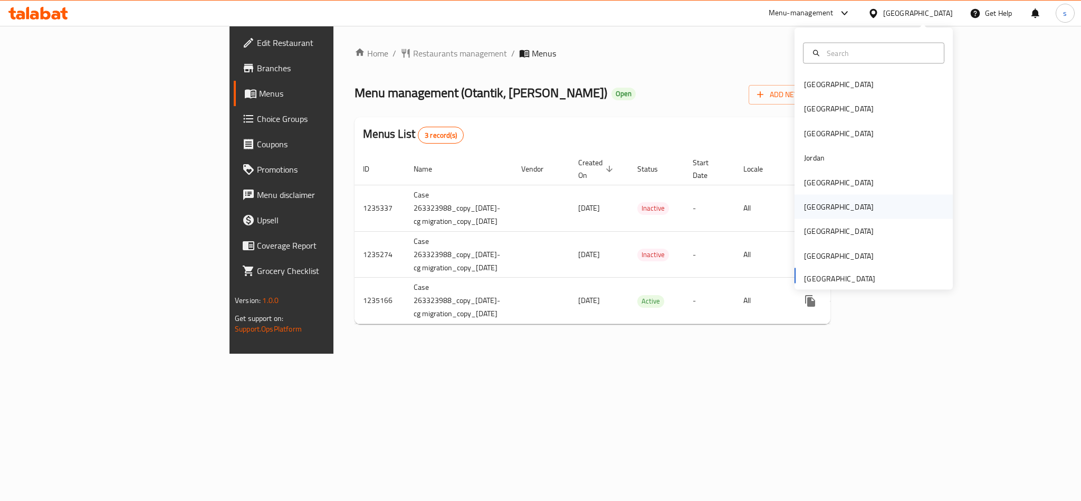
click at [808, 203] on div "Oman" at bounding box center [839, 207] width 70 height 12
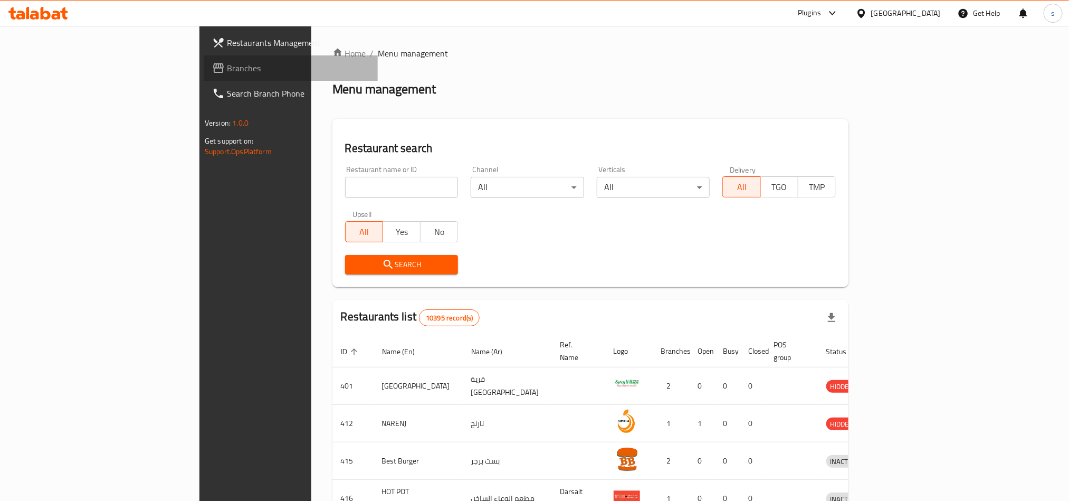
click at [227, 70] on span "Branches" at bounding box center [298, 68] width 142 height 13
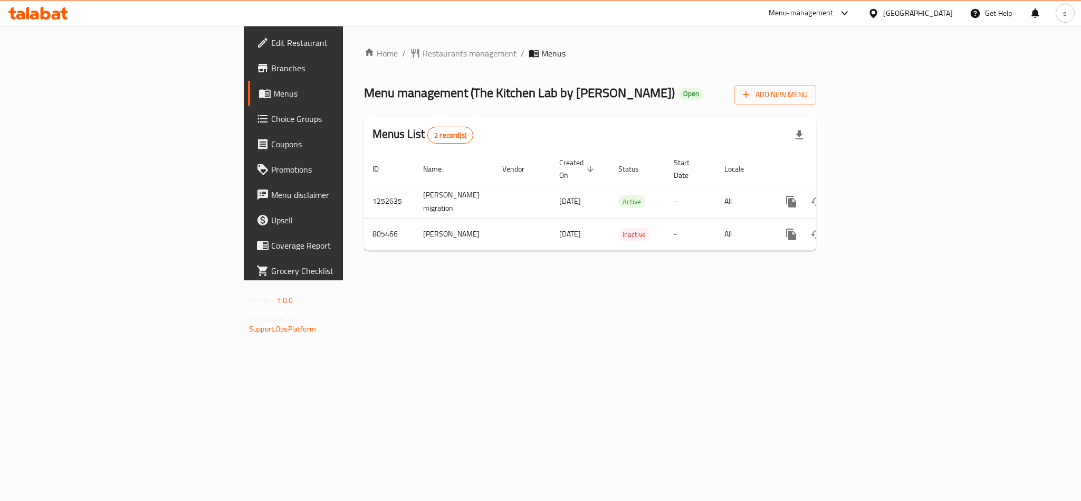
click at [942, 14] on div "Oman" at bounding box center [918, 13] width 70 height 12
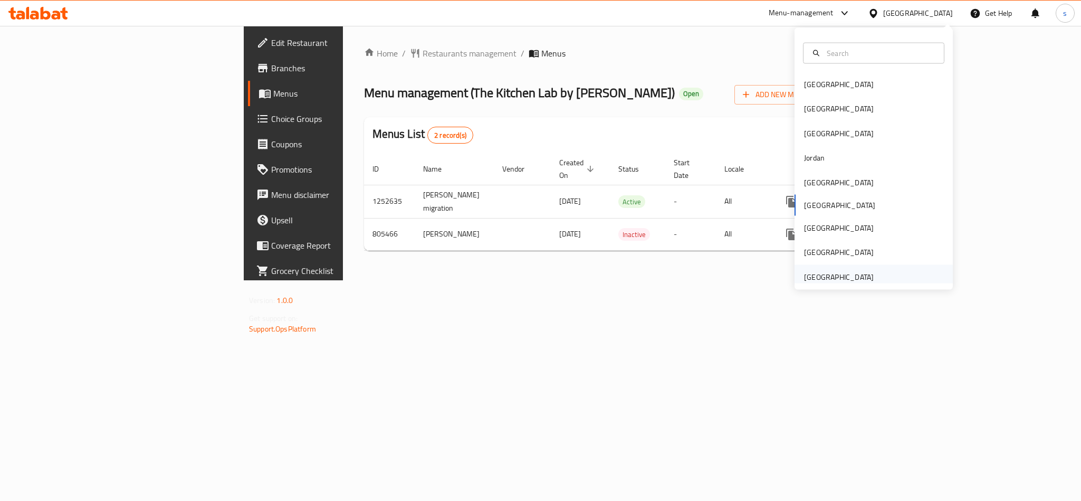
click at [862, 279] on div "[GEOGRAPHIC_DATA]" at bounding box center [839, 276] width 87 height 24
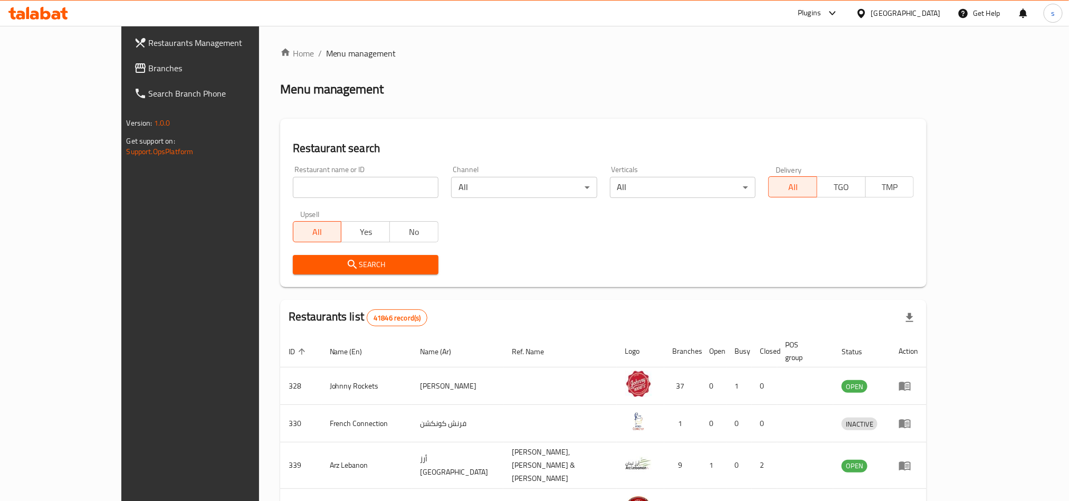
drag, startPoint x: 27, startPoint y: 76, endPoint x: 33, endPoint y: 81, distance: 7.8
click at [126, 76] on link "Branches" at bounding box center [213, 67] width 174 height 25
